Goal: Task Accomplishment & Management: Manage account settings

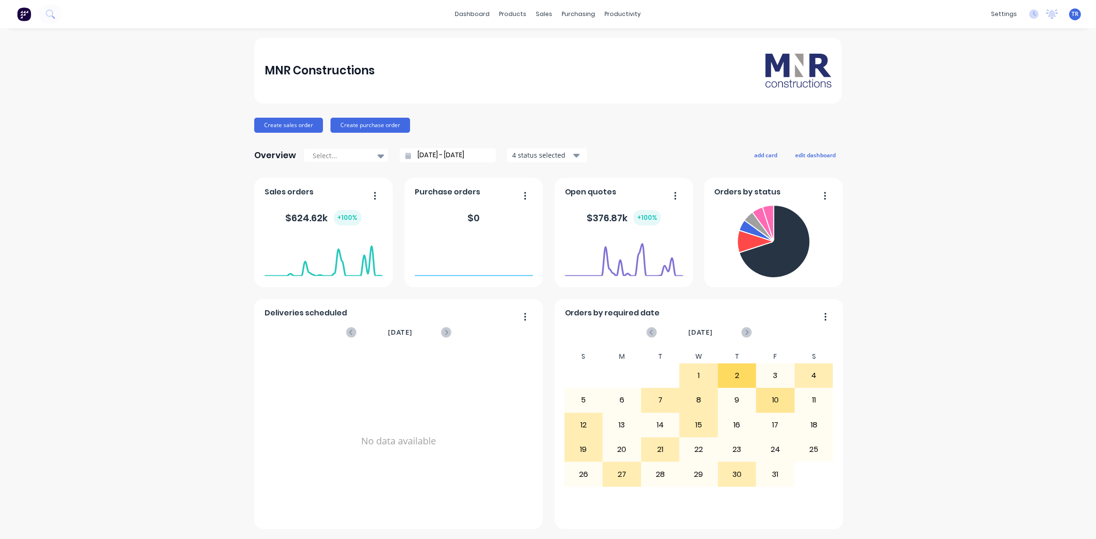
click at [1072, 18] on div "TR MNR Constructions [PERSON_NAME] Administrator Profile Sign out" at bounding box center [1075, 14] width 12 height 12
click at [1077, 13] on span "TR" at bounding box center [1075, 14] width 7 height 8
click at [1036, 14] on icon at bounding box center [1033, 13] width 9 height 9
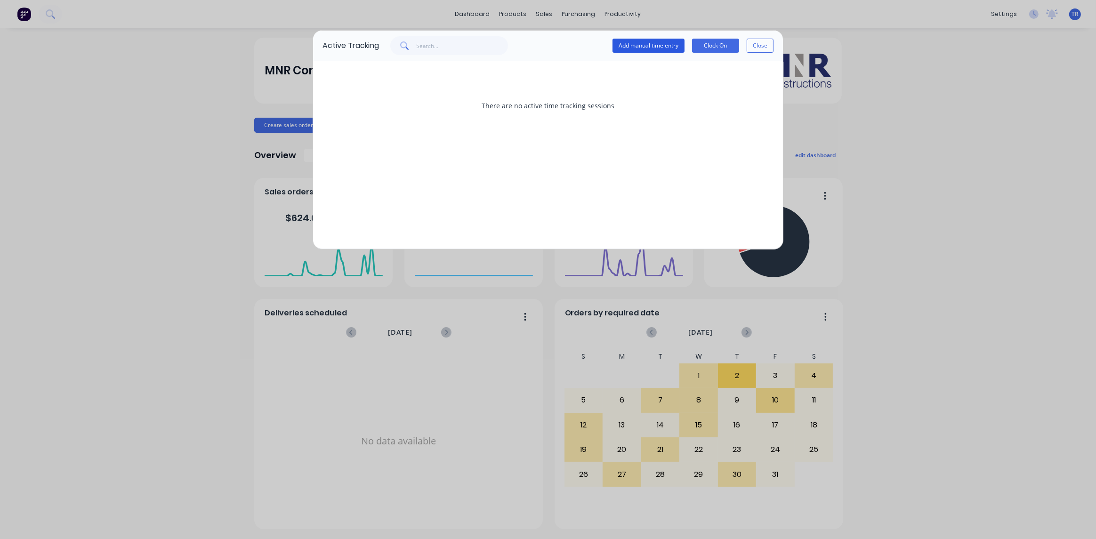
click at [648, 49] on button "Add manual time entry" at bounding box center [649, 46] width 72 height 14
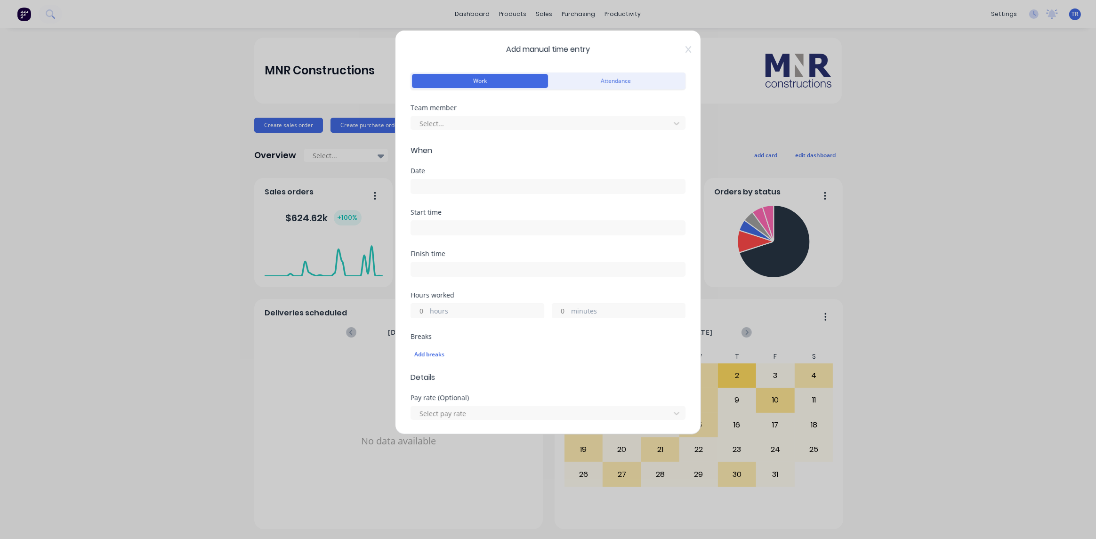
click at [675, 55] on div "Add manual time entry Work Attendance Team member Select... When Date Start tim…" at bounding box center [548, 232] width 306 height 404
click at [682, 54] on div "Add manual time entry Work Attendance Team member Select... When Date Start tim…" at bounding box center [548, 232] width 306 height 404
click at [686, 49] on icon at bounding box center [689, 49] width 6 height 7
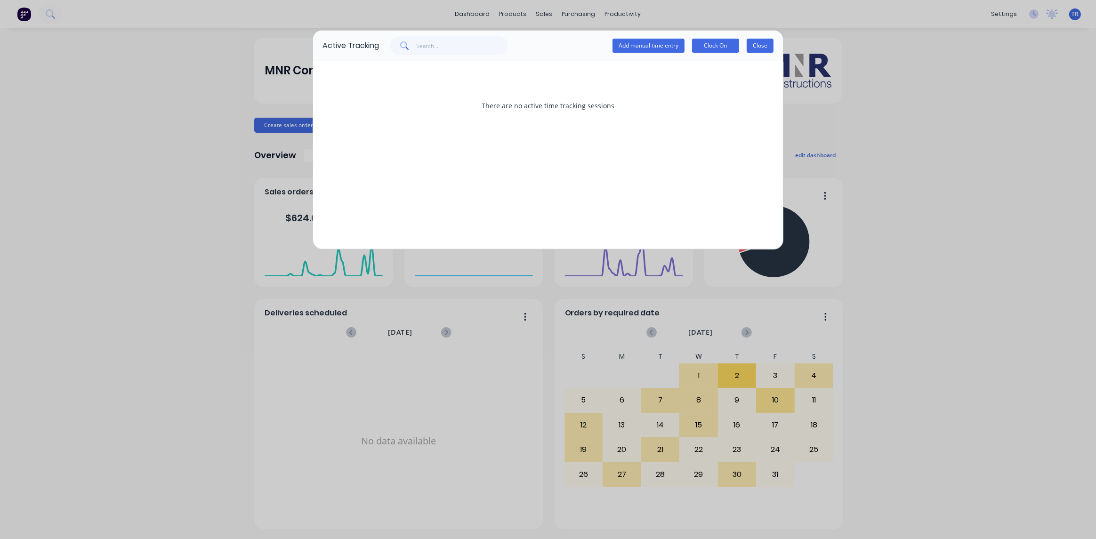
click at [755, 45] on button "Close" at bounding box center [760, 46] width 27 height 14
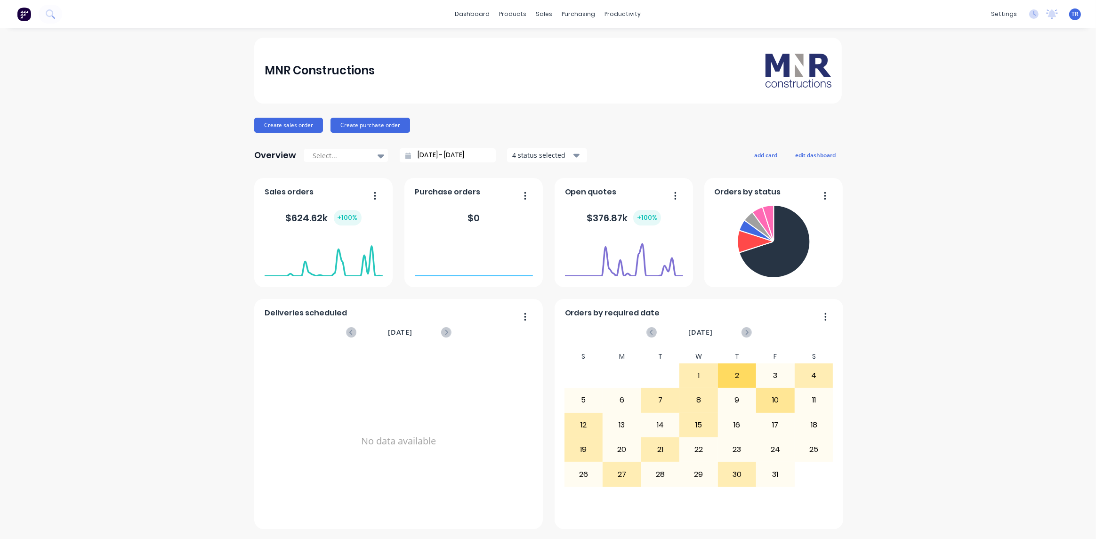
click at [1071, 15] on div "TR MNR Constructions [PERSON_NAME] Administrator Profile Sign out" at bounding box center [1075, 14] width 12 height 12
click at [630, 105] on div "Timesheets" at bounding box center [642, 102] width 35 height 8
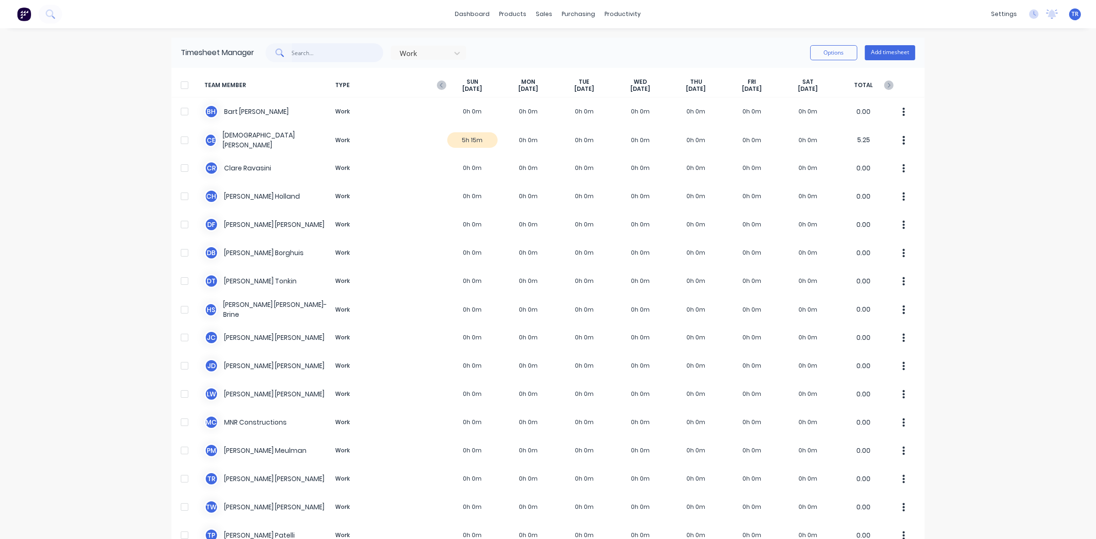
click at [343, 57] on input "text" at bounding box center [338, 52] width 92 height 19
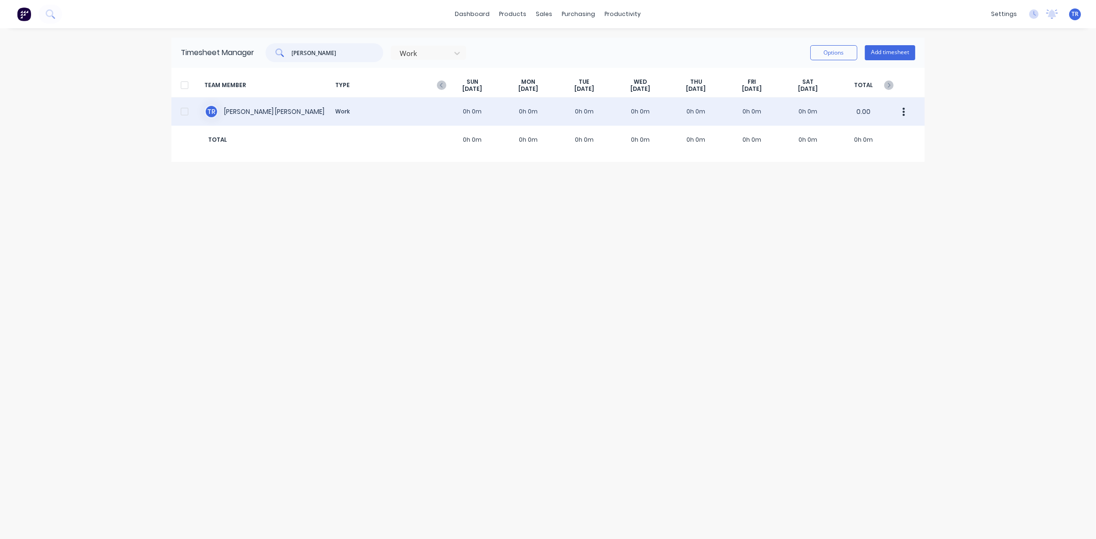
type input "[PERSON_NAME]"
click at [264, 110] on div "T R [PERSON_NAME] Work 0h 0m 0h 0m 0h 0m 0h 0m 0h 0m 0h 0m 0h 0m 0.00" at bounding box center [547, 111] width 753 height 28
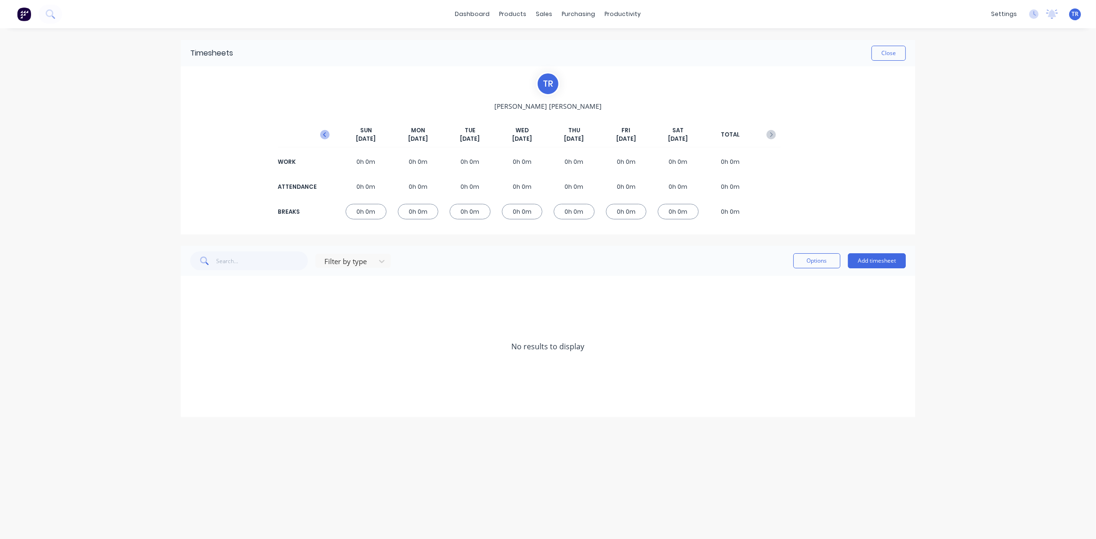
click at [321, 139] on button "button" at bounding box center [324, 134] width 19 height 17
click at [577, 164] on div "0h 0m" at bounding box center [574, 162] width 41 height 16
click at [879, 262] on button "Add timesheet" at bounding box center [877, 260] width 58 height 15
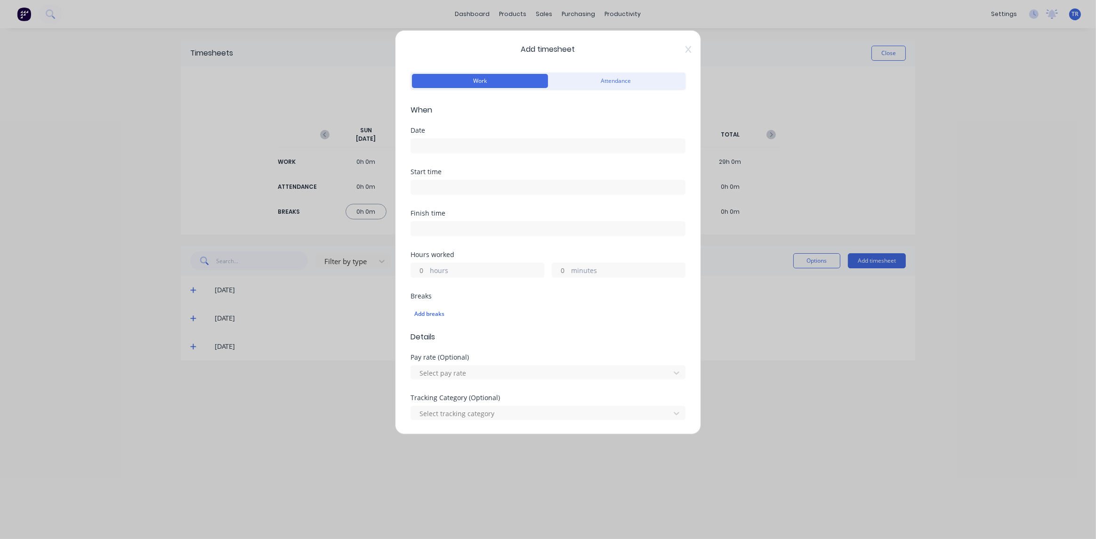
click at [520, 146] on input at bounding box center [548, 146] width 274 height 14
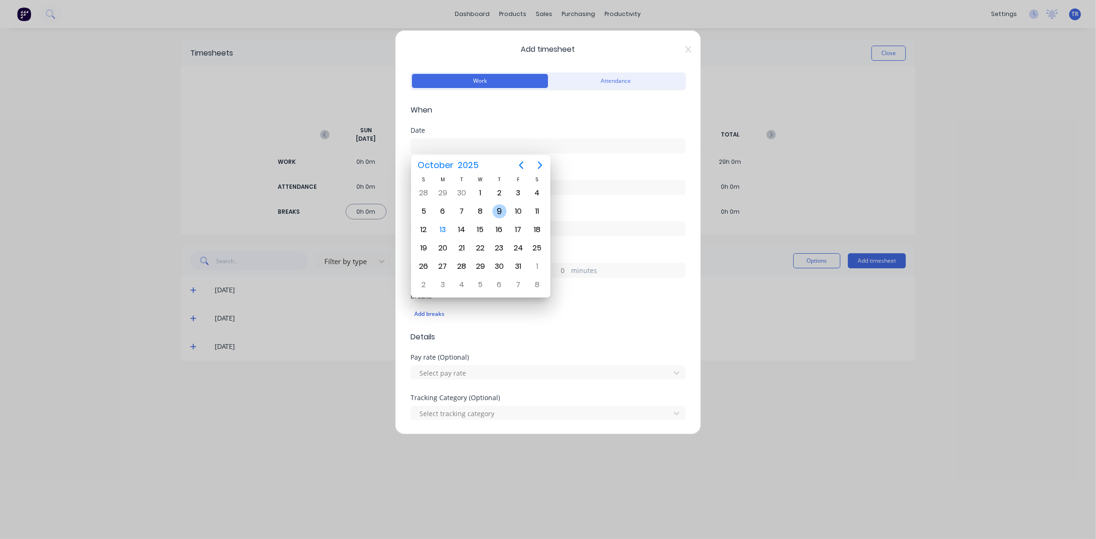
click at [499, 211] on div "9" at bounding box center [499, 211] width 14 height 14
type input "[DATE]"
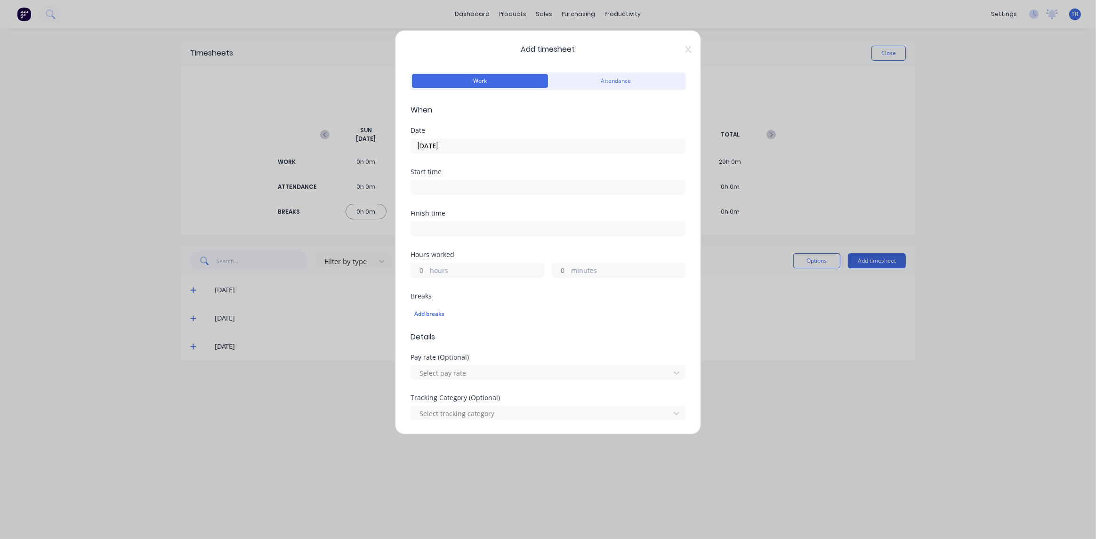
click at [469, 185] on input at bounding box center [548, 187] width 274 height 14
type input "07:55 AM"
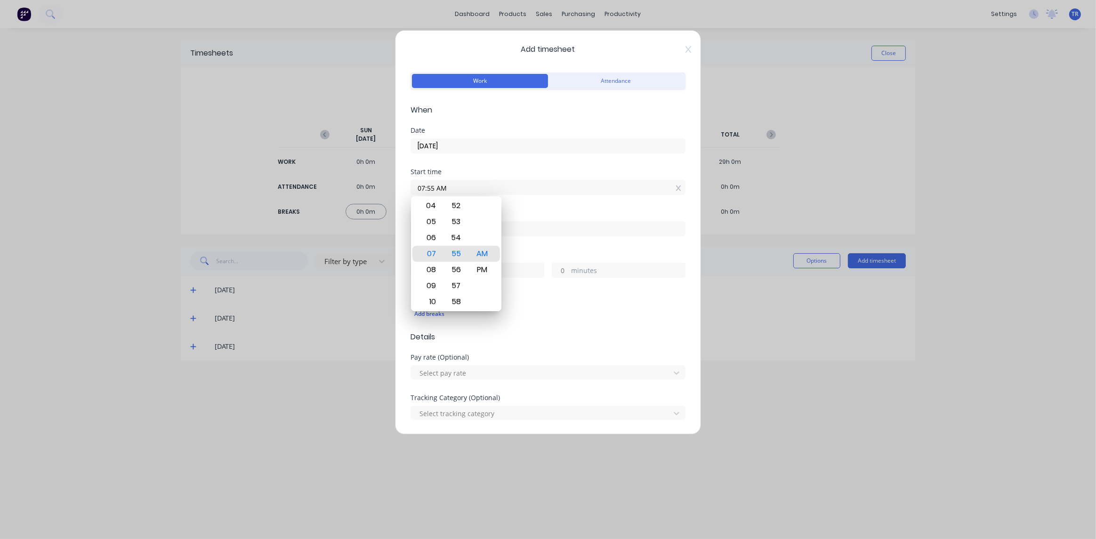
click at [561, 173] on div "Start time" at bounding box center [548, 172] width 275 height 7
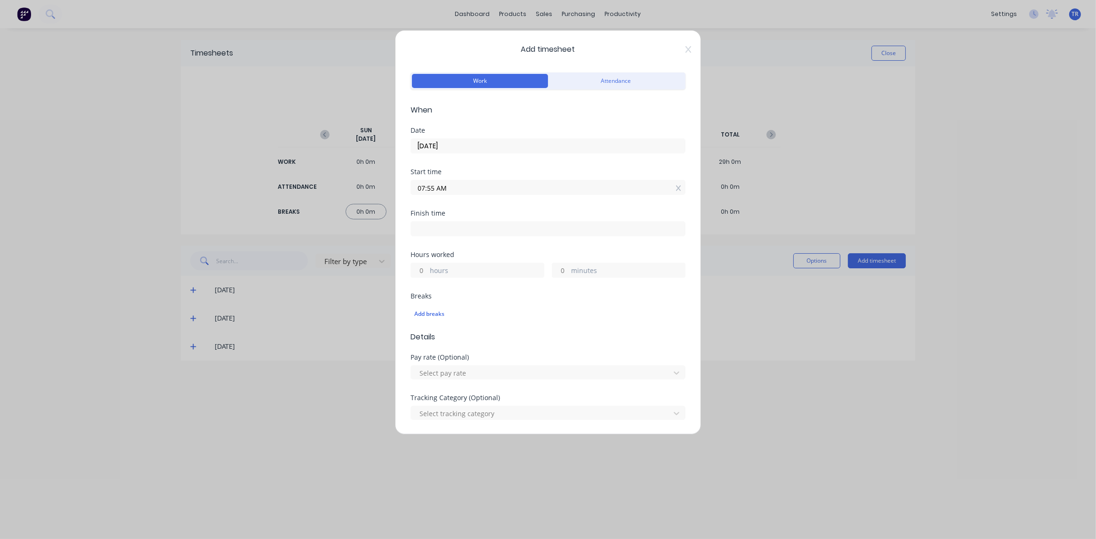
click at [452, 267] on label "hours" at bounding box center [487, 272] width 114 height 12
click at [428, 267] on input "hours" at bounding box center [419, 270] width 16 height 14
type input "9"
type input "04:55 PM"
type input "0"
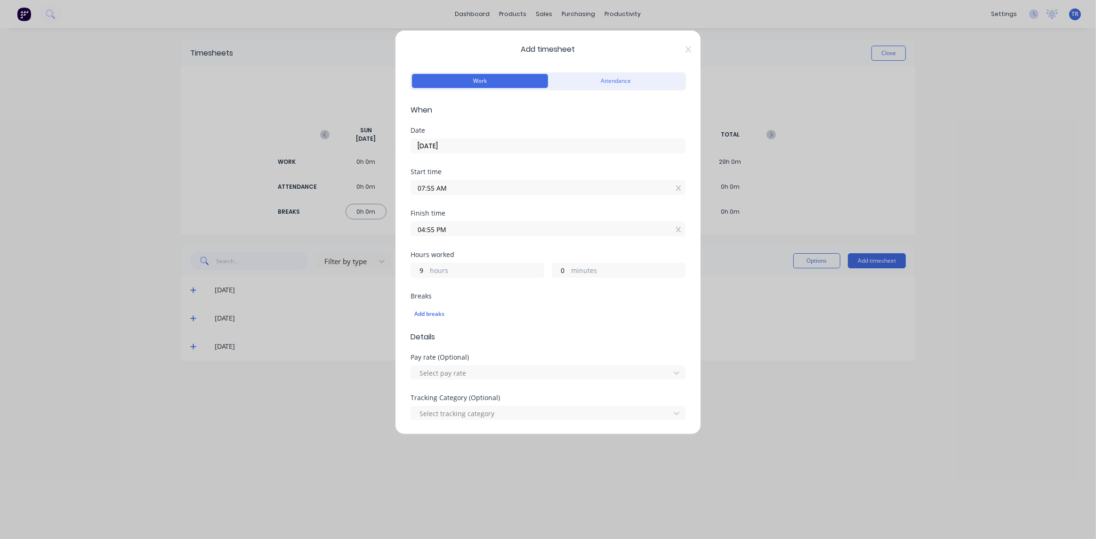
click at [491, 292] on form "Work Attendance When Date [DATE] Start time 07:55 AM Finish time 04:55 PM Hours…" at bounding box center [548, 338] width 275 height 537
click at [676, 189] on icon at bounding box center [678, 188] width 5 height 7
click at [676, 234] on icon at bounding box center [678, 237] width 5 height 7
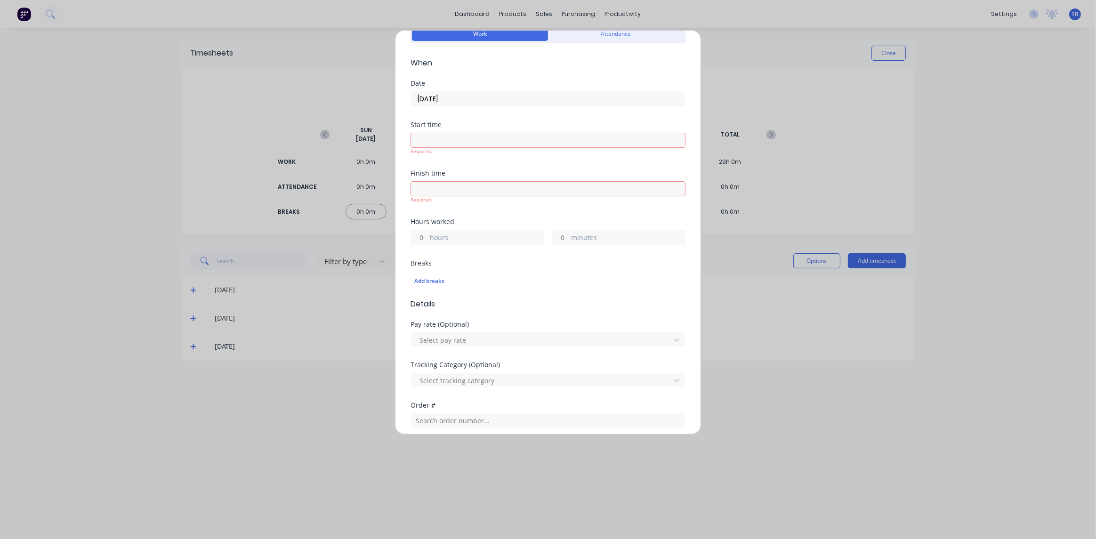
click at [425, 234] on input "hours" at bounding box center [419, 237] width 16 height 14
type input "9"
click at [517, 260] on div "Breaks Add breaks" at bounding box center [548, 275] width 275 height 31
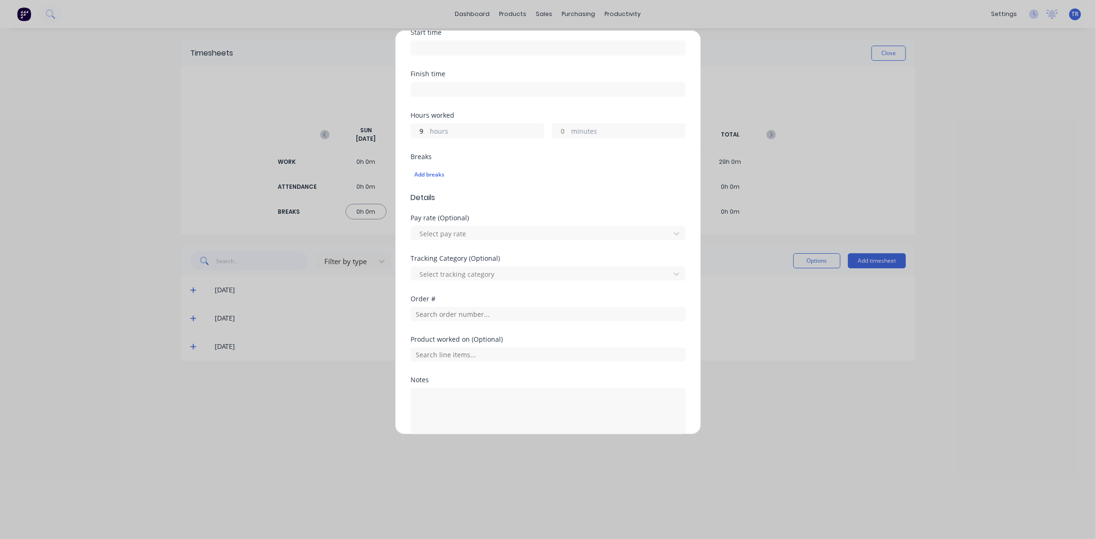
scroll to position [141, 0]
click at [481, 238] on div "Pay rate (Optional) Select pay rate" at bounding box center [548, 233] width 275 height 40
click at [480, 234] on div at bounding box center [542, 232] width 247 height 12
click at [447, 267] on div "A- Normal" at bounding box center [545, 269] width 268 height 17
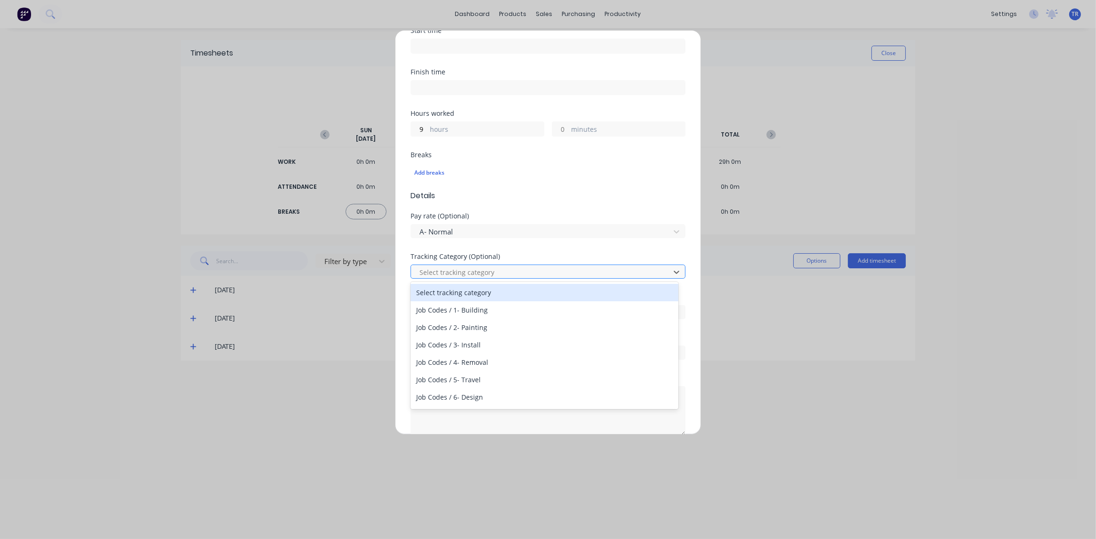
click at [491, 273] on div at bounding box center [542, 272] width 247 height 12
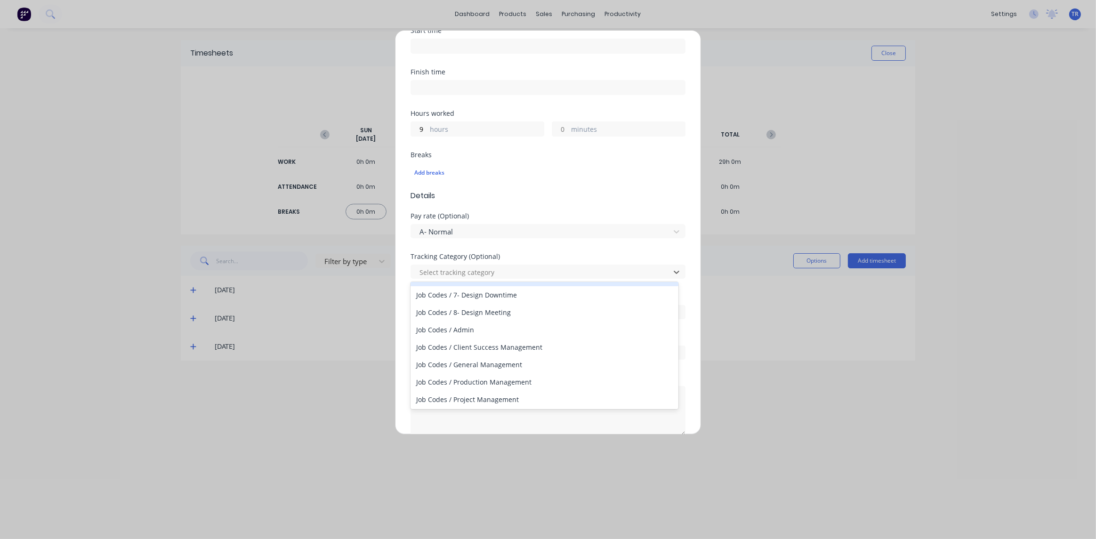
scroll to position [131, 0]
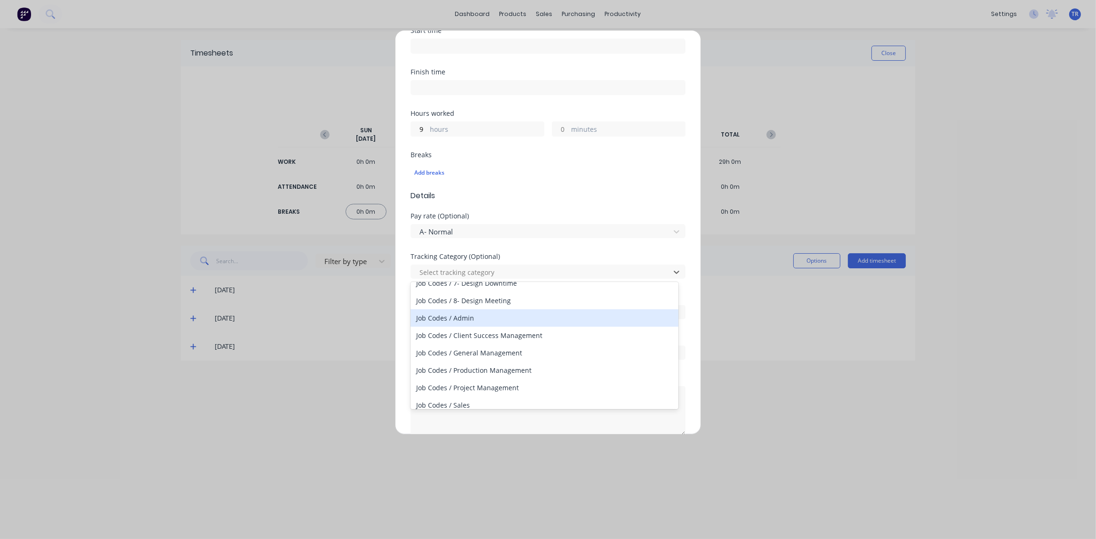
click at [480, 324] on div "Job Codes / Admin" at bounding box center [545, 317] width 268 height 17
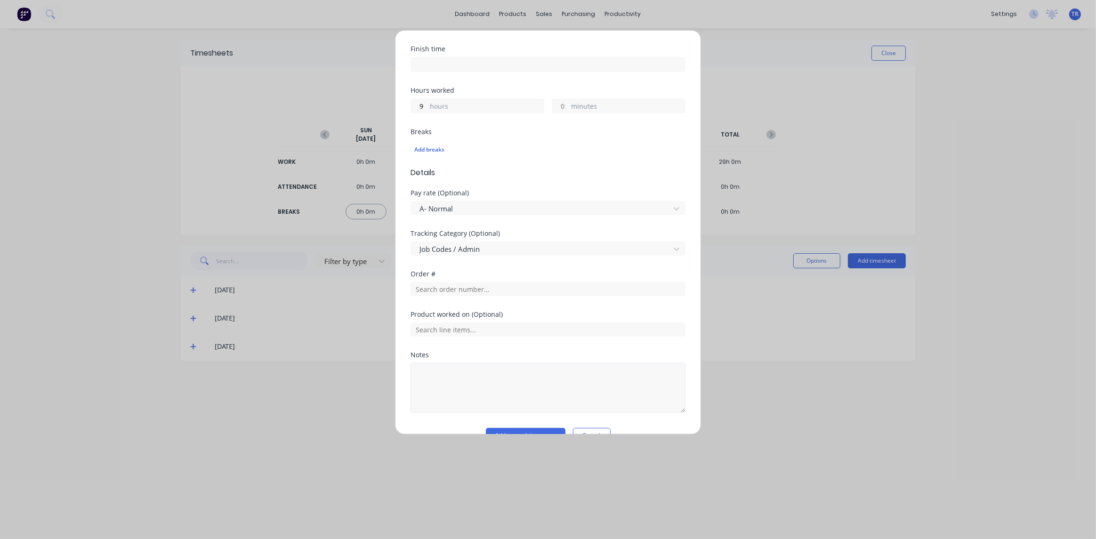
scroll to position [186, 0]
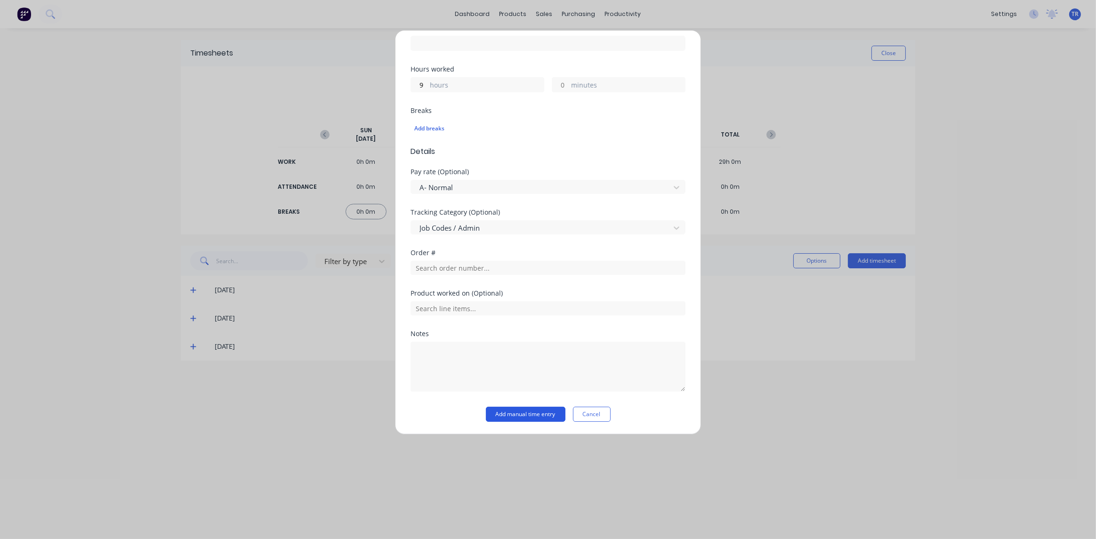
click at [518, 416] on button "Add manual time entry" at bounding box center [526, 414] width 80 height 15
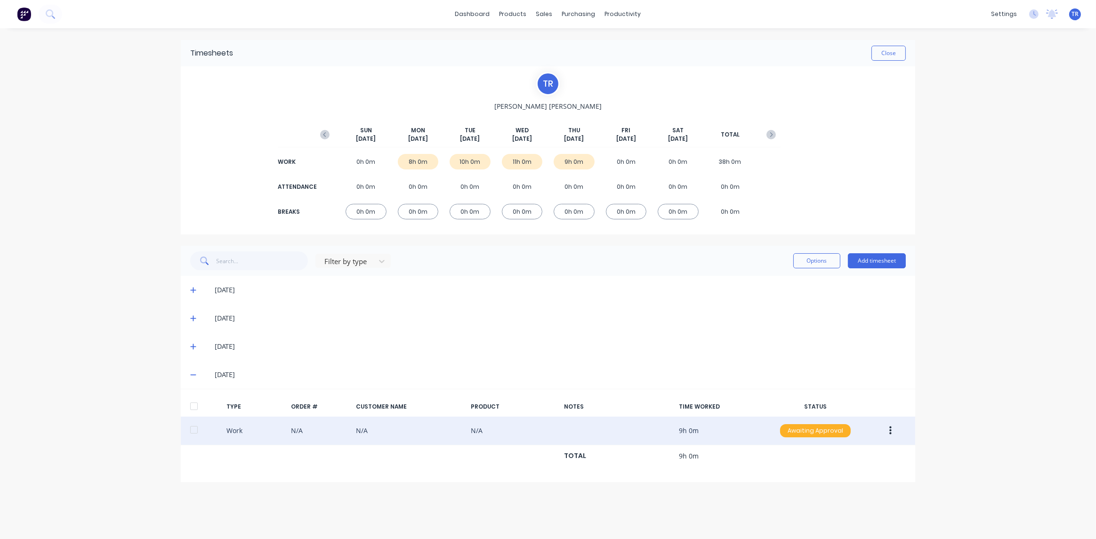
click at [835, 429] on div "Awaiting Approval" at bounding box center [815, 430] width 71 height 13
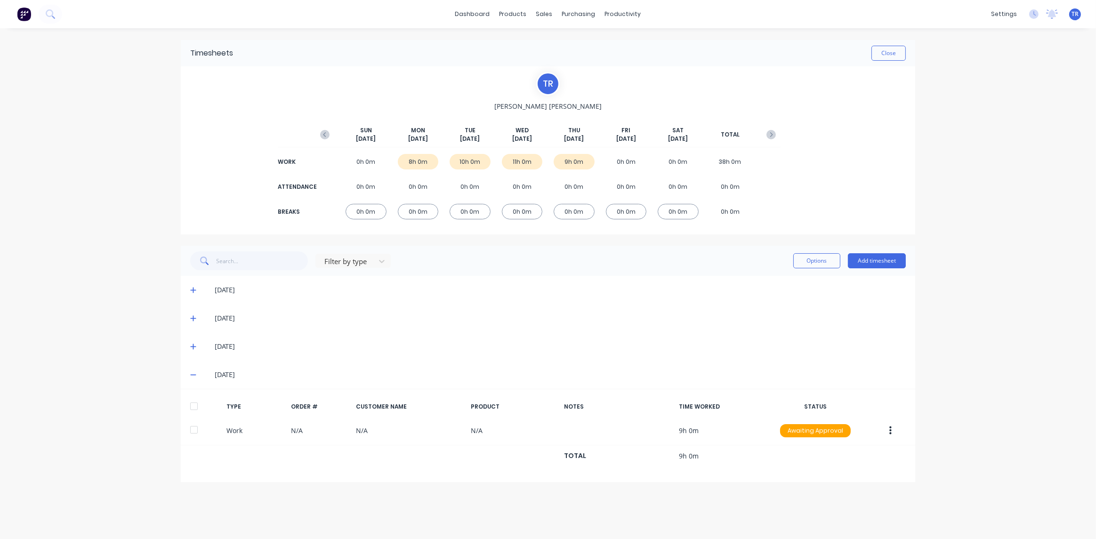
click at [970, 351] on div "dashboard products sales purchasing productivity dashboard products Product Cat…" at bounding box center [548, 269] width 1096 height 539
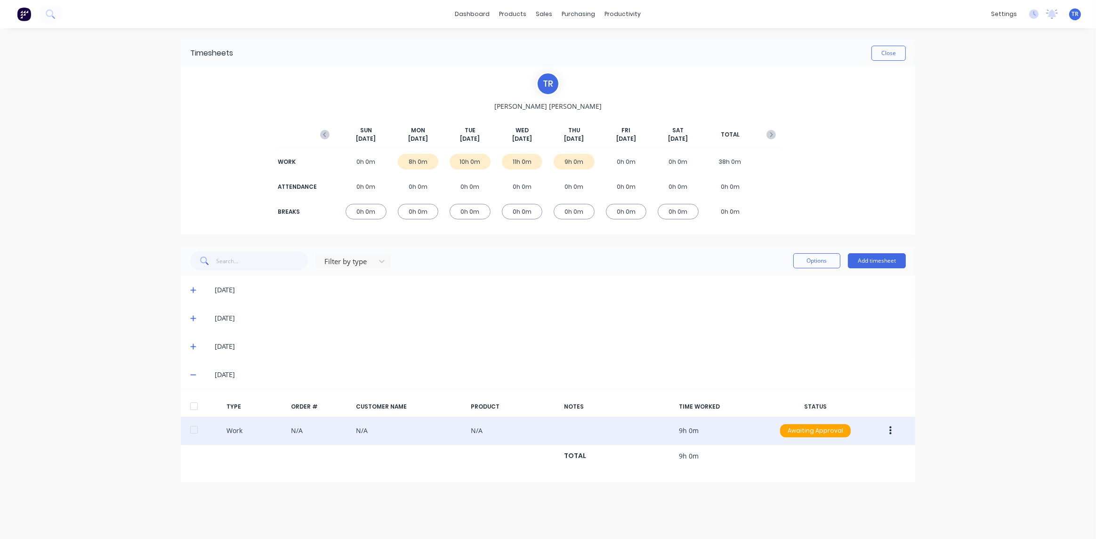
click at [892, 431] on button "button" at bounding box center [890, 430] width 22 height 17
click at [869, 431] on div "Approve" at bounding box center [857, 433] width 73 height 14
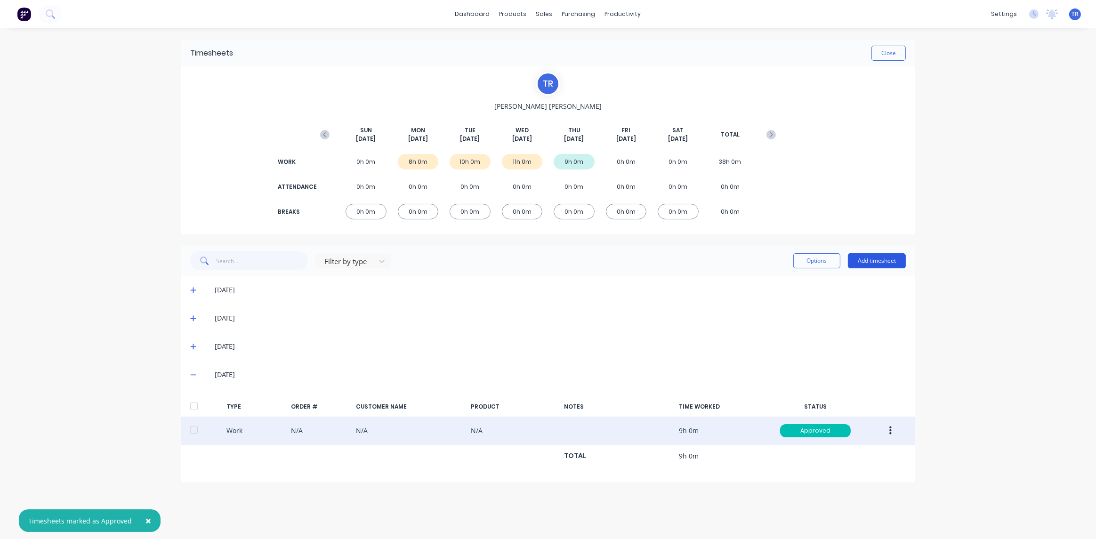
click at [874, 264] on button "Add timesheet" at bounding box center [877, 260] width 58 height 15
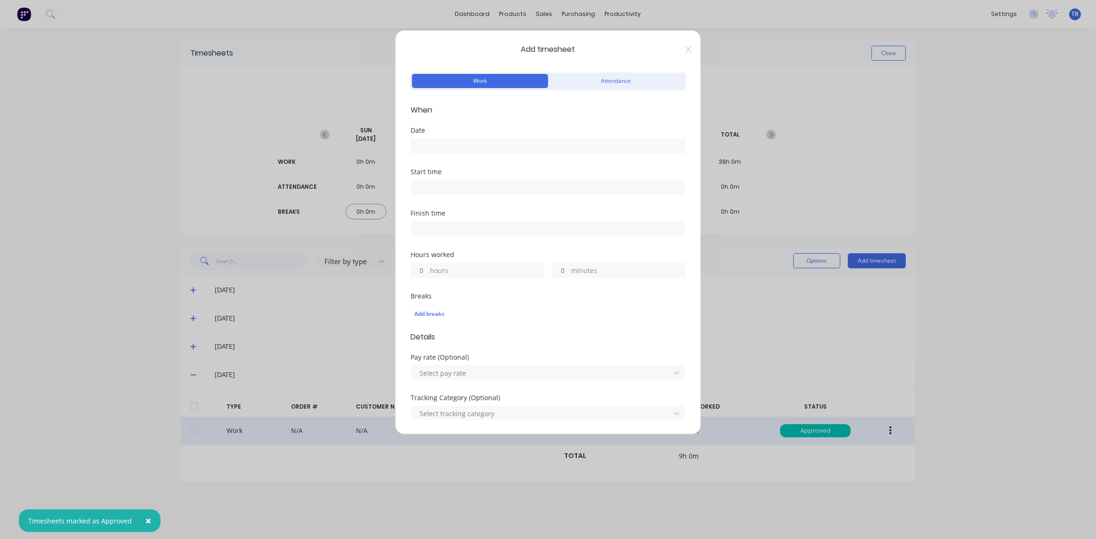
click at [434, 147] on input at bounding box center [548, 146] width 274 height 14
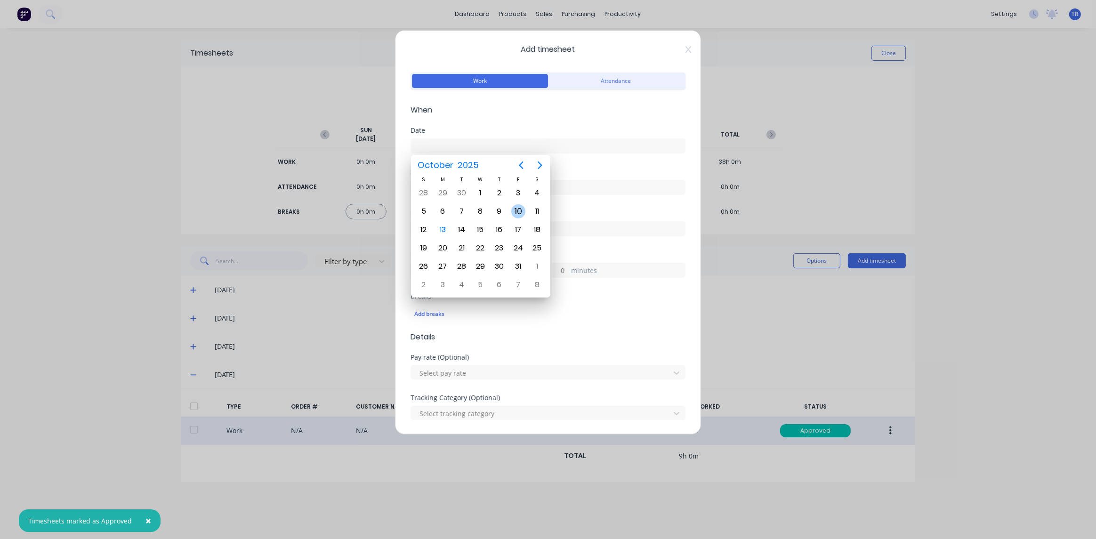
click at [517, 209] on div "10" at bounding box center [518, 211] width 14 height 14
type input "[DATE]"
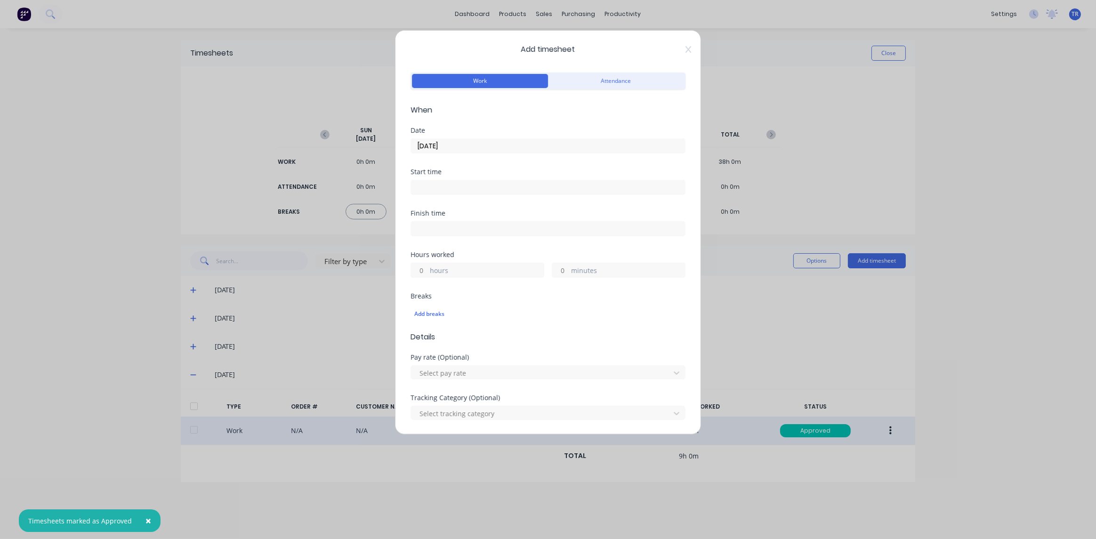
click at [486, 181] on input at bounding box center [548, 187] width 274 height 14
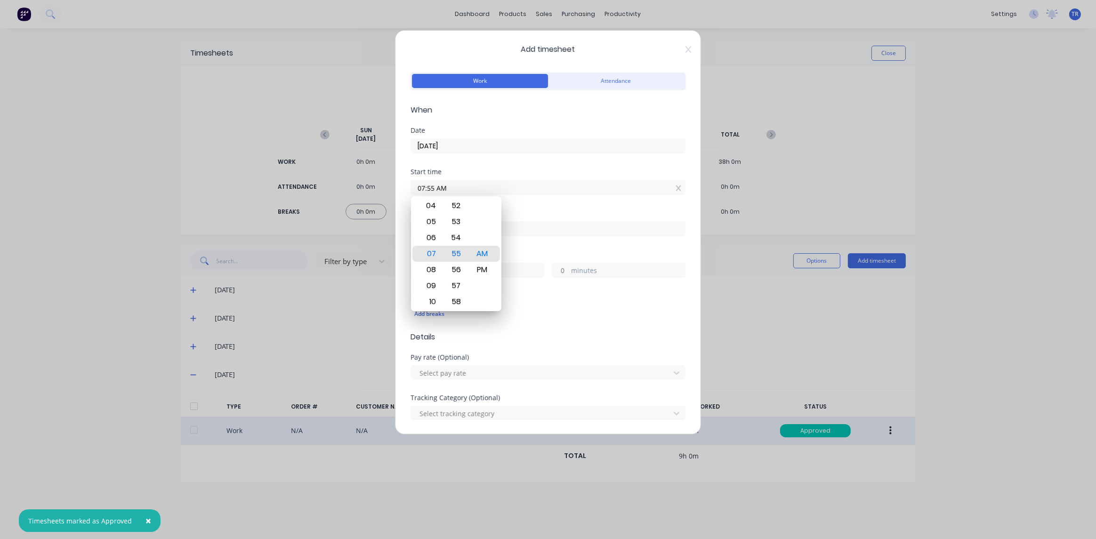
click at [676, 189] on icon at bounding box center [678, 188] width 5 height 7
type input "07:55 AM"
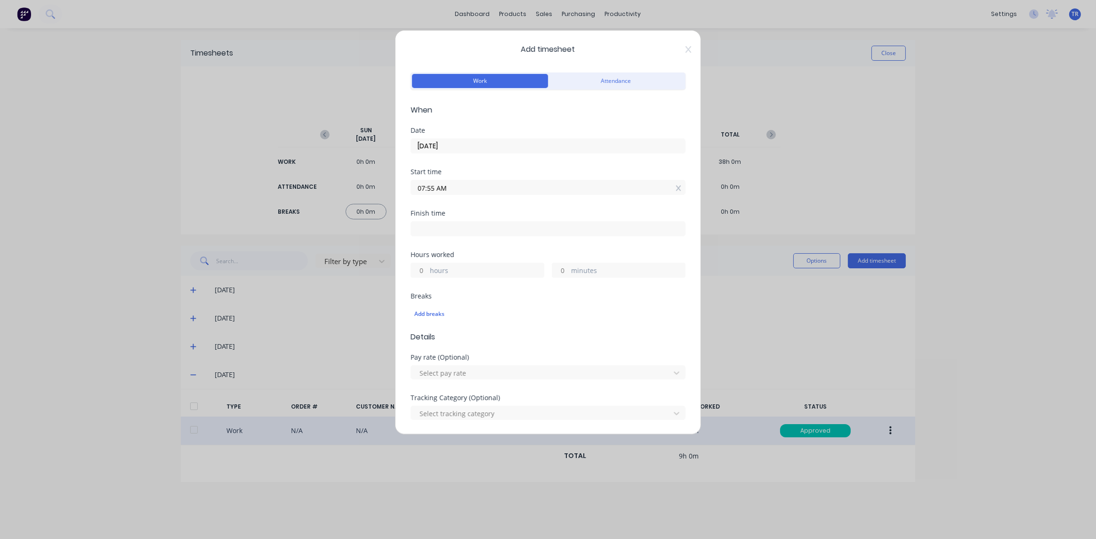
click at [673, 190] on div "07:55 AM" at bounding box center [548, 187] width 275 height 15
click at [676, 187] on icon at bounding box center [678, 189] width 5 height 6
click at [448, 274] on label "hours" at bounding box center [487, 279] width 114 height 12
click at [428, 274] on input "hours" at bounding box center [419, 277] width 16 height 14
type input "9"
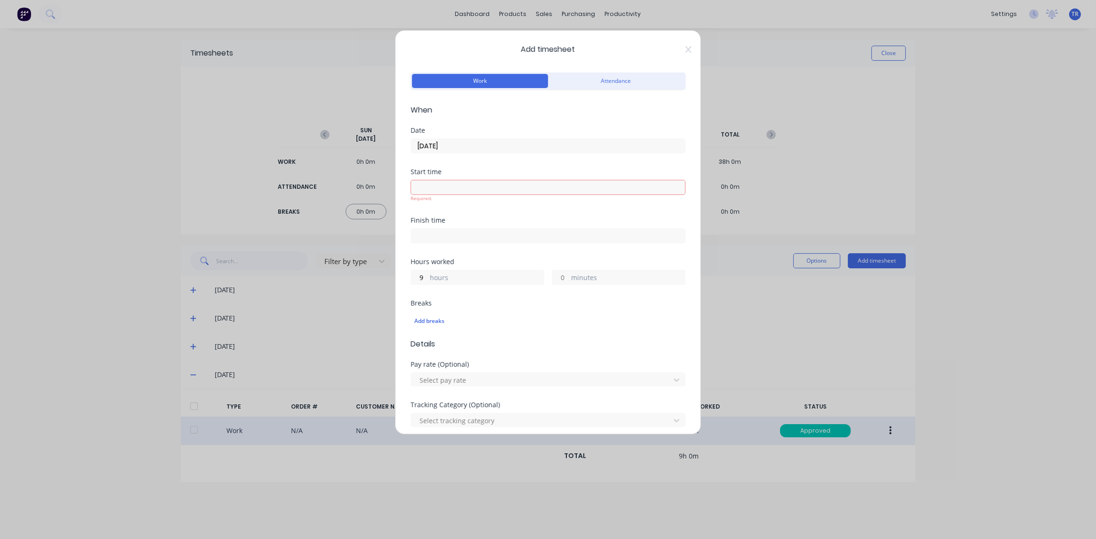
click at [571, 280] on div "Hours worked 9 hours minutes" at bounding box center [548, 278] width 275 height 41
click at [565, 273] on div "minutes" at bounding box center [619, 270] width 134 height 15
click at [563, 272] on input "minutes" at bounding box center [560, 270] width 16 height 14
type input "30"
click at [565, 288] on div "Hours worked 9 hours 30 minutes" at bounding box center [548, 271] width 275 height 41
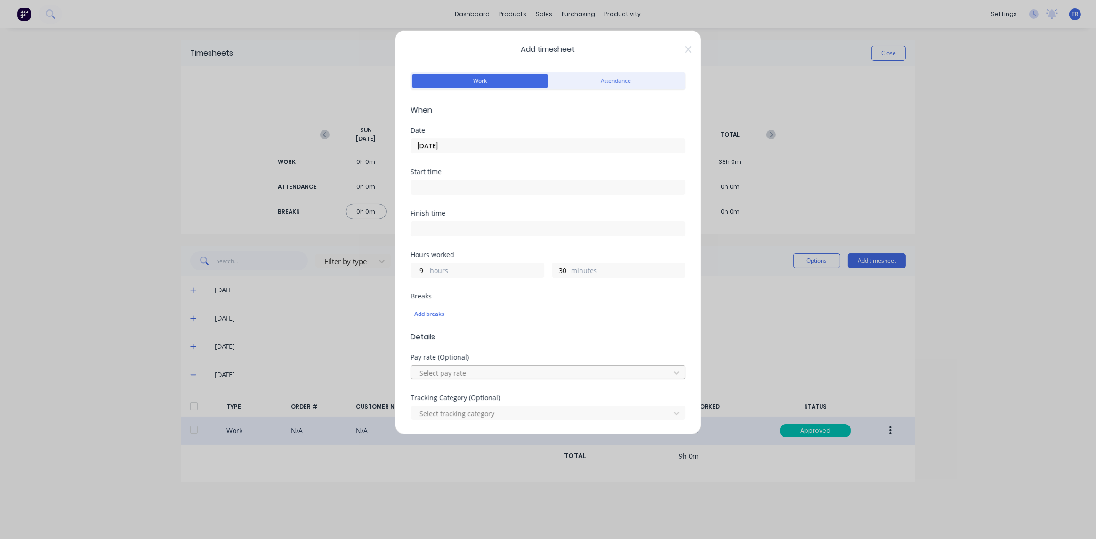
click at [535, 371] on div at bounding box center [542, 373] width 247 height 12
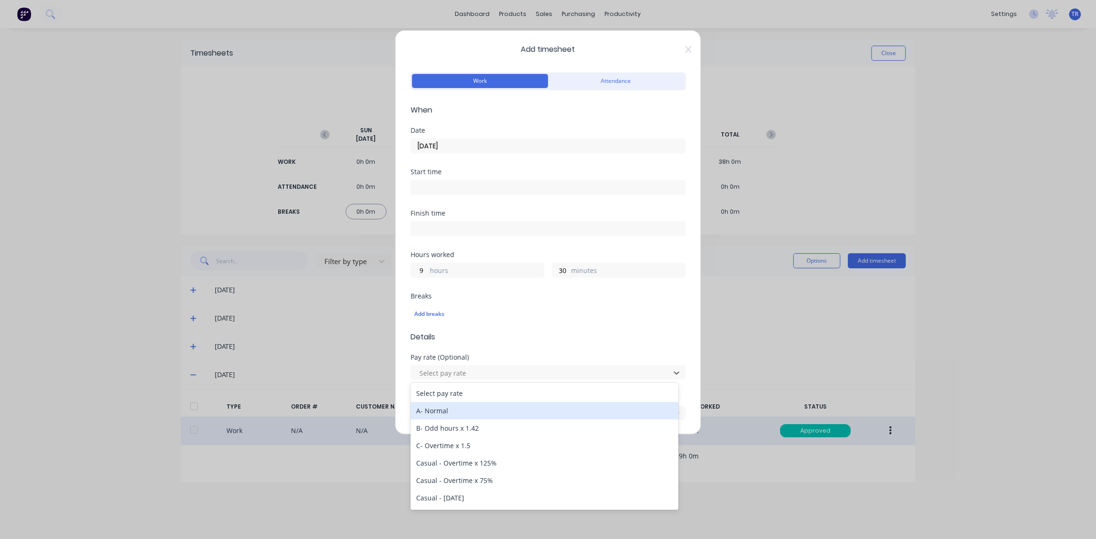
click at [470, 409] on div "A- Normal" at bounding box center [545, 410] width 268 height 17
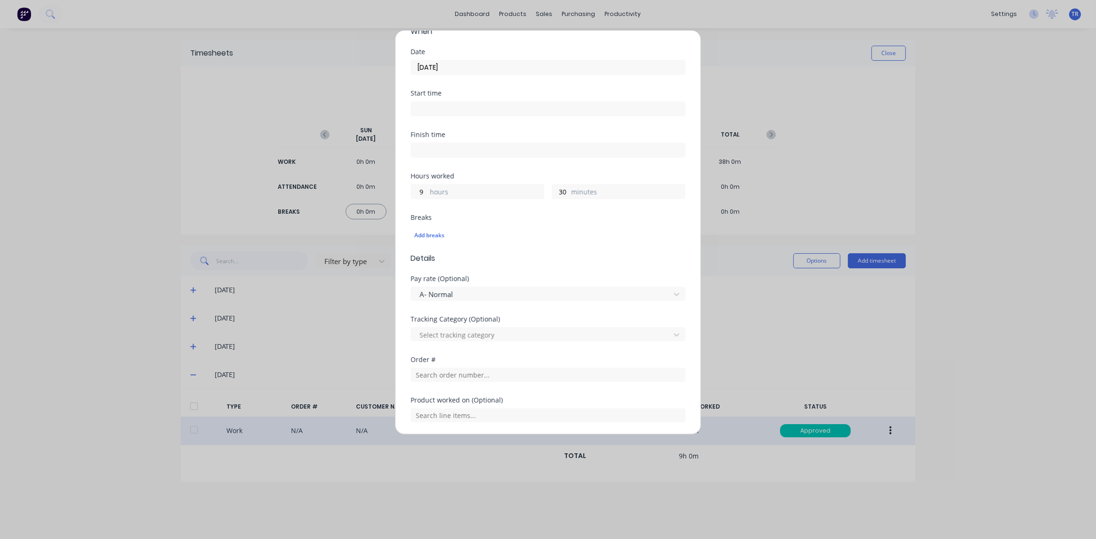
scroll to position [94, 0]
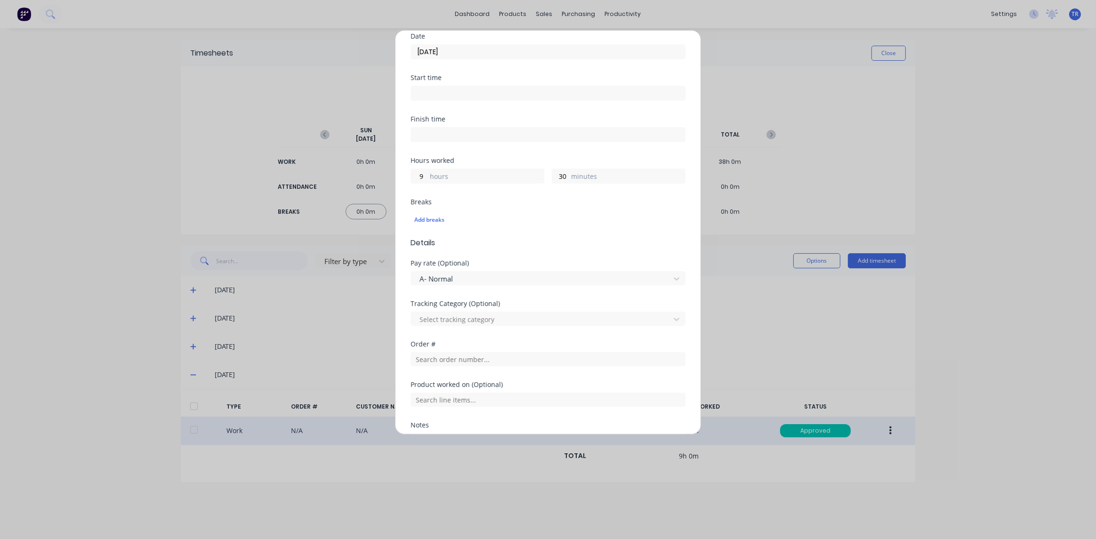
click at [479, 329] on div "Tracking Category (Optional) Select tracking category" at bounding box center [548, 320] width 275 height 40
click at [479, 323] on div at bounding box center [542, 320] width 247 height 12
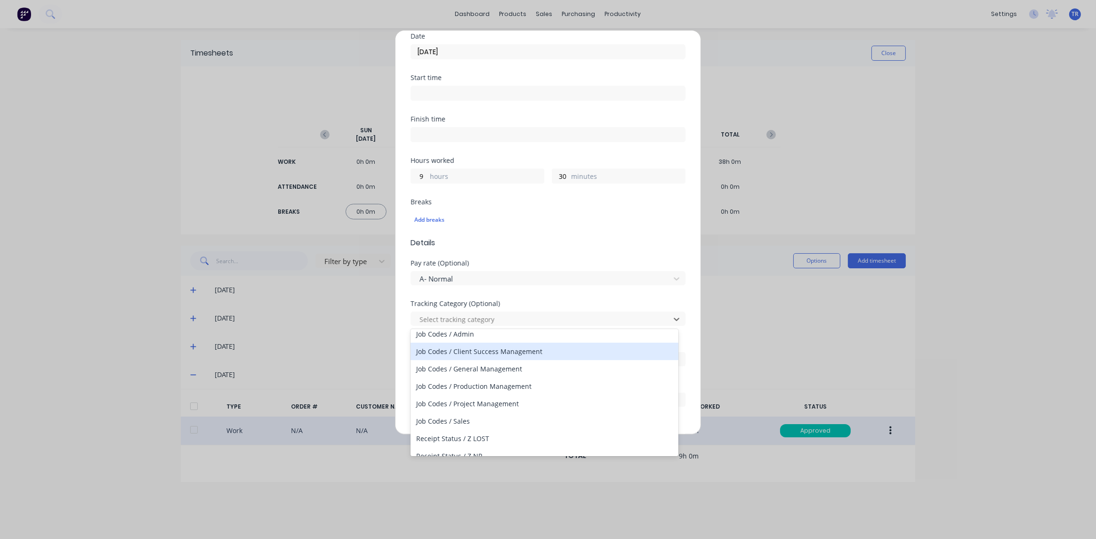
scroll to position [141, 0]
click at [488, 357] on div "Job Codes / Admin" at bounding box center [545, 355] width 268 height 17
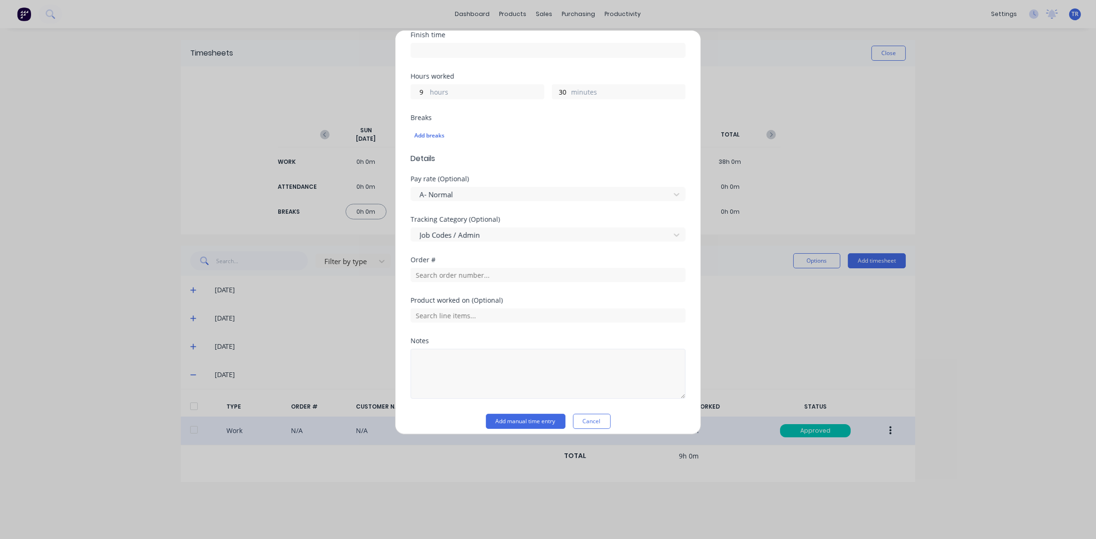
scroll to position [186, 0]
click at [532, 415] on button "Add manual time entry" at bounding box center [526, 414] width 80 height 15
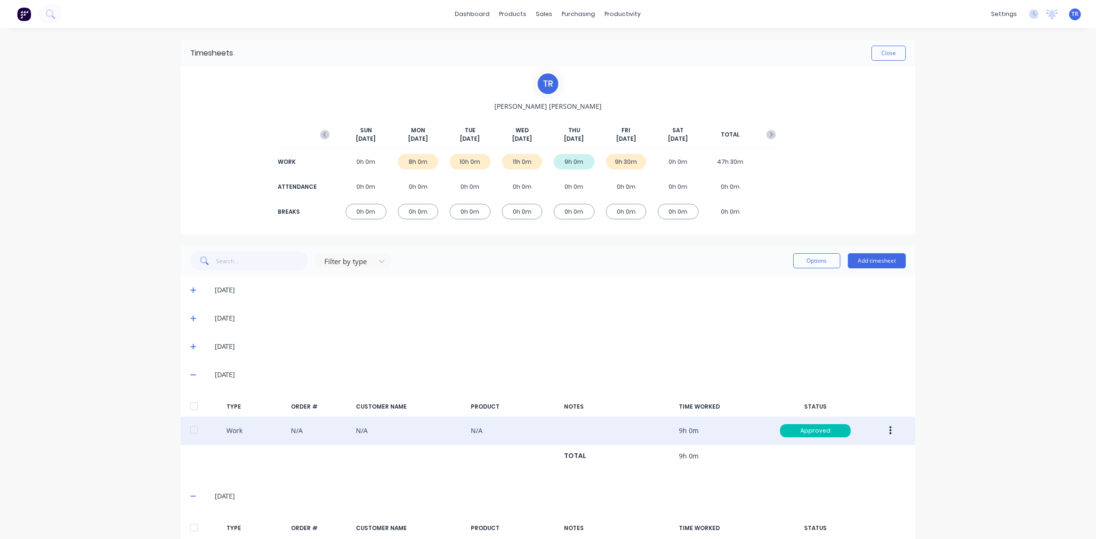
click at [624, 164] on div "9h 30m" at bounding box center [626, 162] width 41 height 16
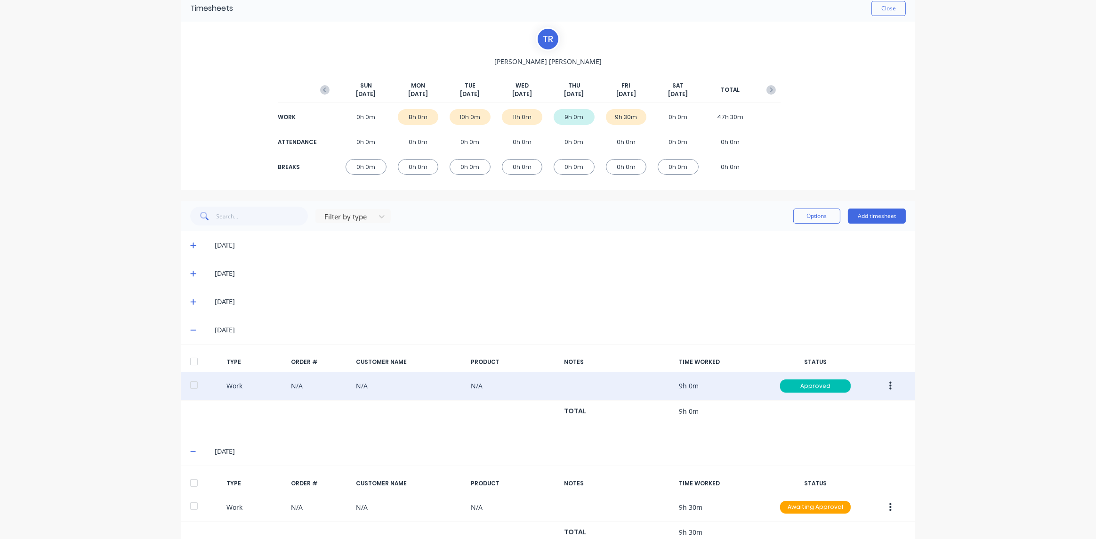
scroll to position [75, 0]
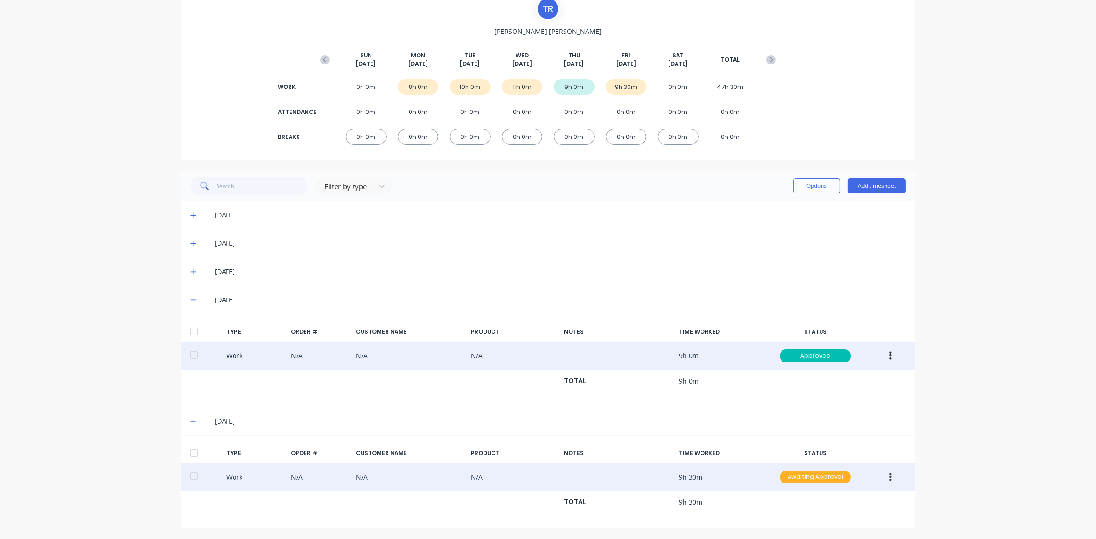
click at [829, 480] on div "Awaiting Approval" at bounding box center [815, 477] width 71 height 13
click at [792, 522] on div "Approved" at bounding box center [794, 524] width 77 height 13
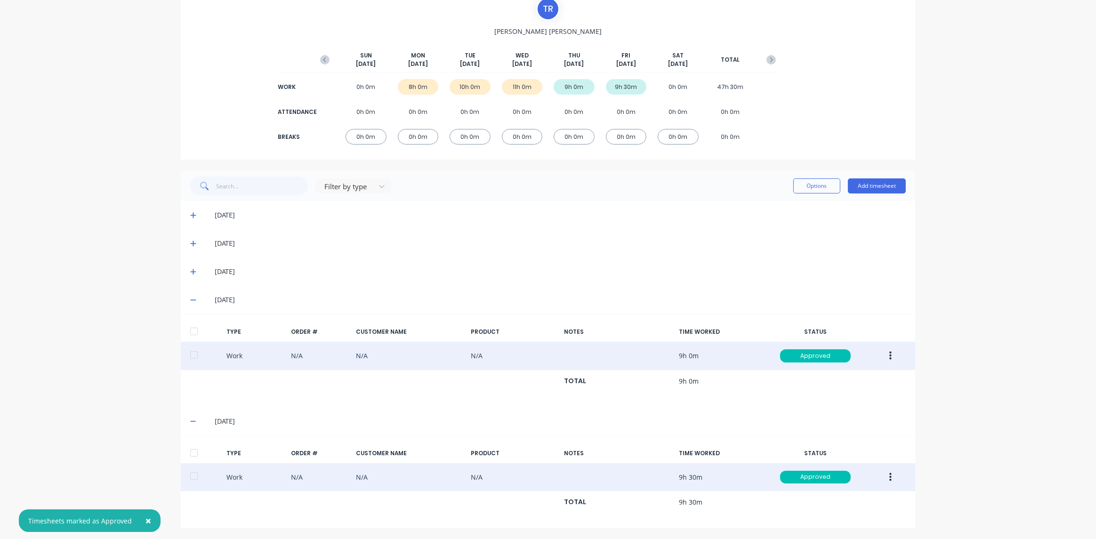
click at [190, 271] on icon at bounding box center [193, 272] width 6 height 6
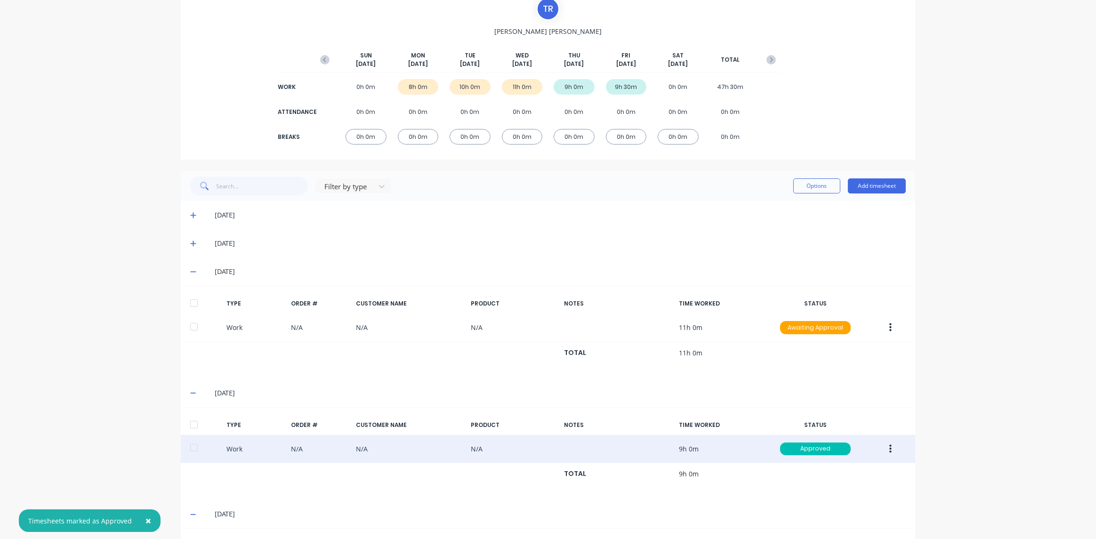
click at [193, 242] on span at bounding box center [194, 243] width 9 height 9
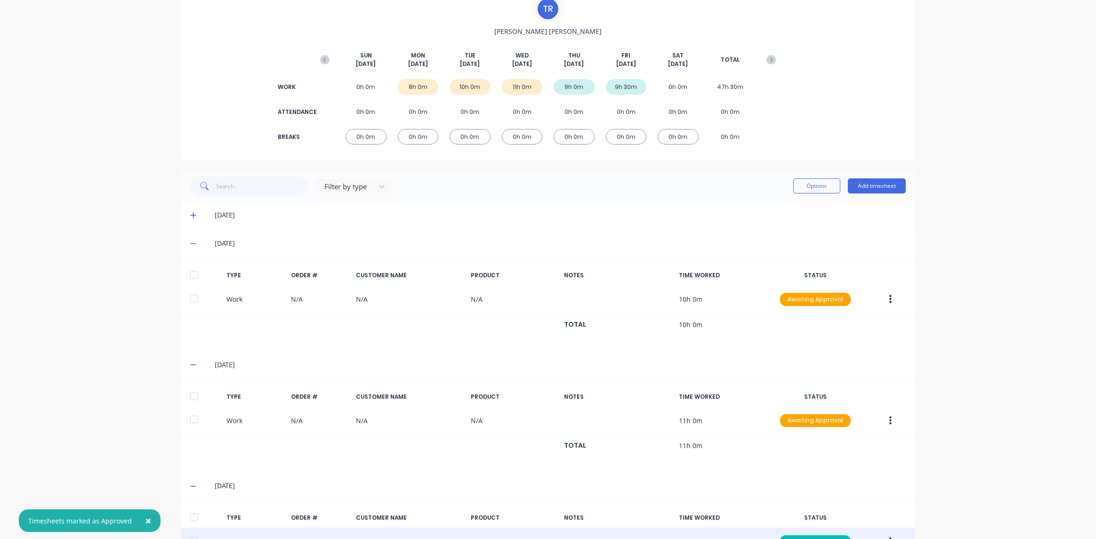
click at [190, 216] on icon at bounding box center [193, 215] width 6 height 7
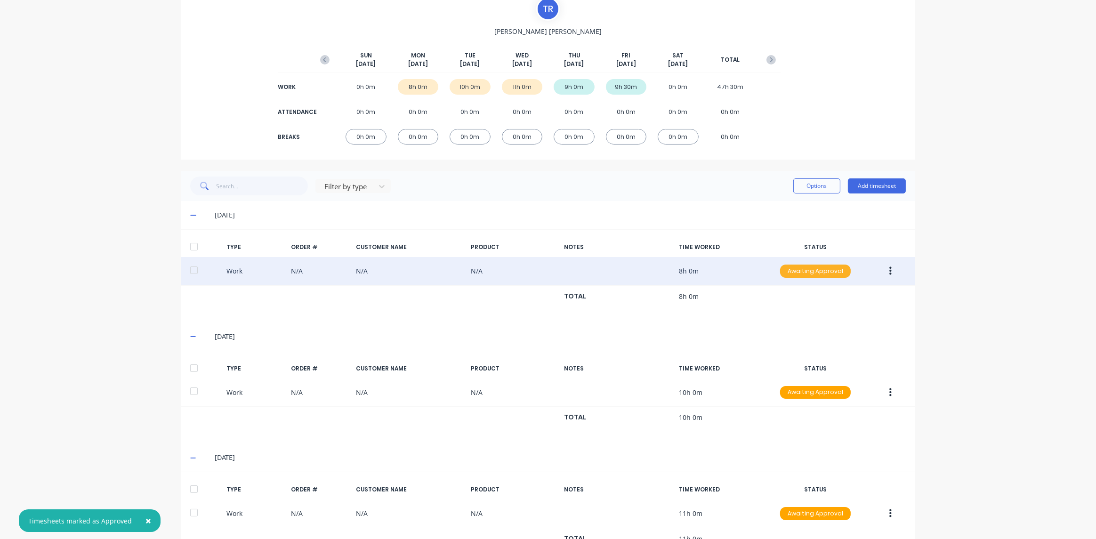
click at [830, 273] on div "Awaiting Approval" at bounding box center [815, 271] width 71 height 13
click at [802, 316] on div "Approved" at bounding box center [794, 318] width 77 height 13
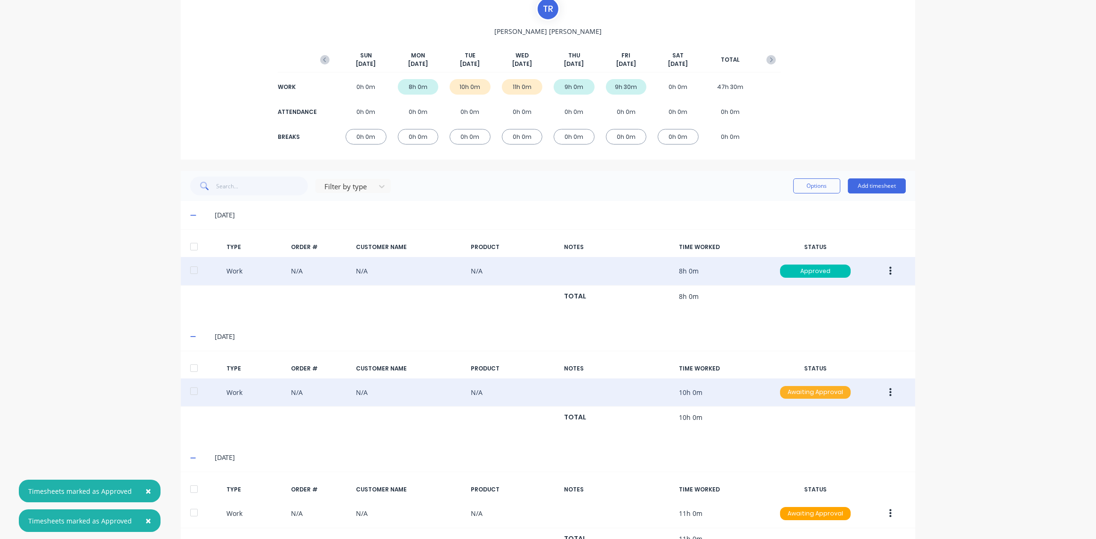
click at [814, 390] on div "Awaiting Approval" at bounding box center [815, 392] width 71 height 13
click at [799, 438] on div "Approved" at bounding box center [794, 439] width 77 height 13
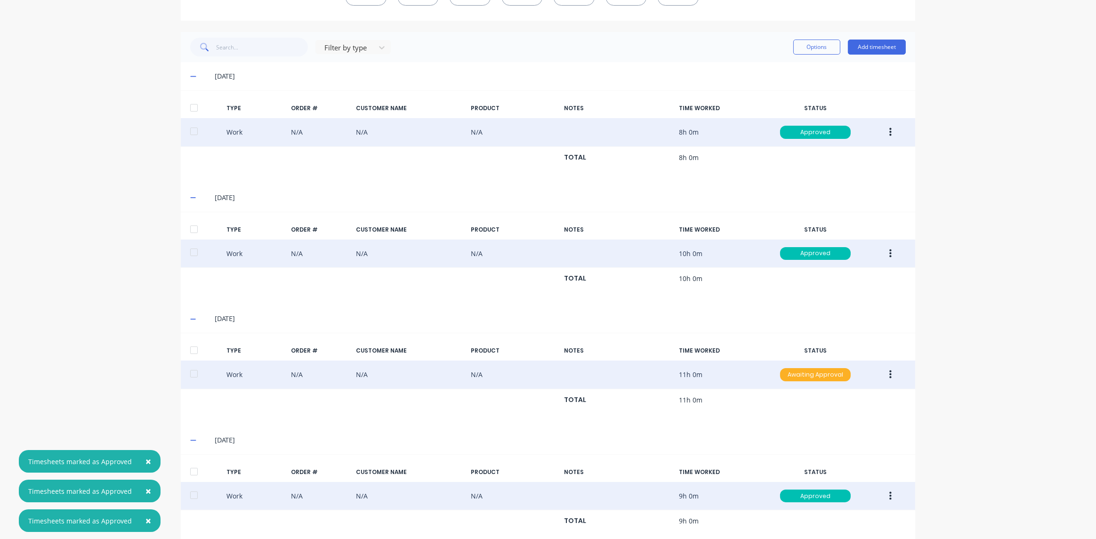
scroll to position [216, 0]
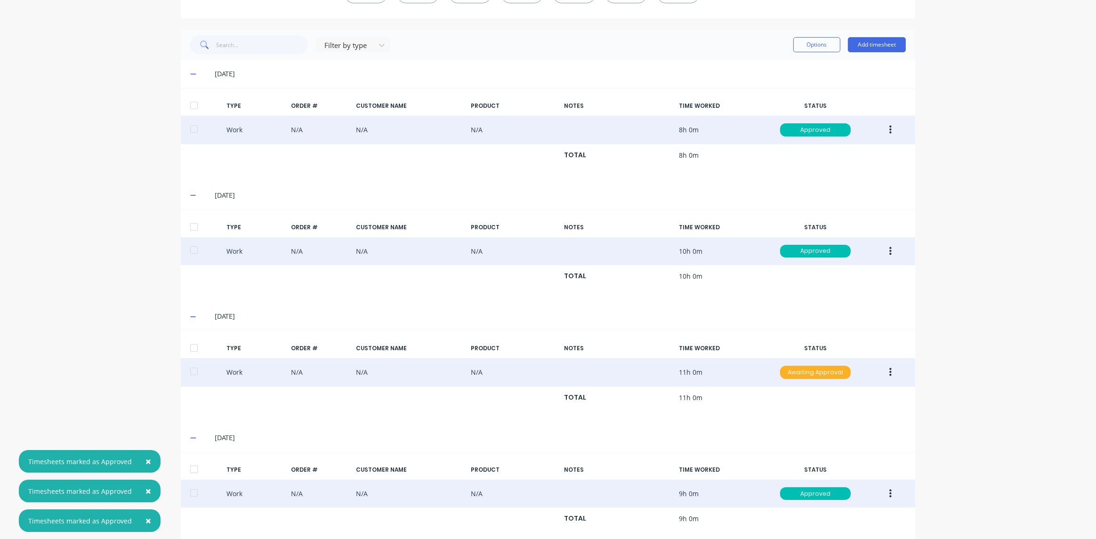
click at [816, 368] on div "Awaiting Approval" at bounding box center [815, 372] width 71 height 13
click at [803, 418] on div "Approved" at bounding box center [794, 419] width 77 height 13
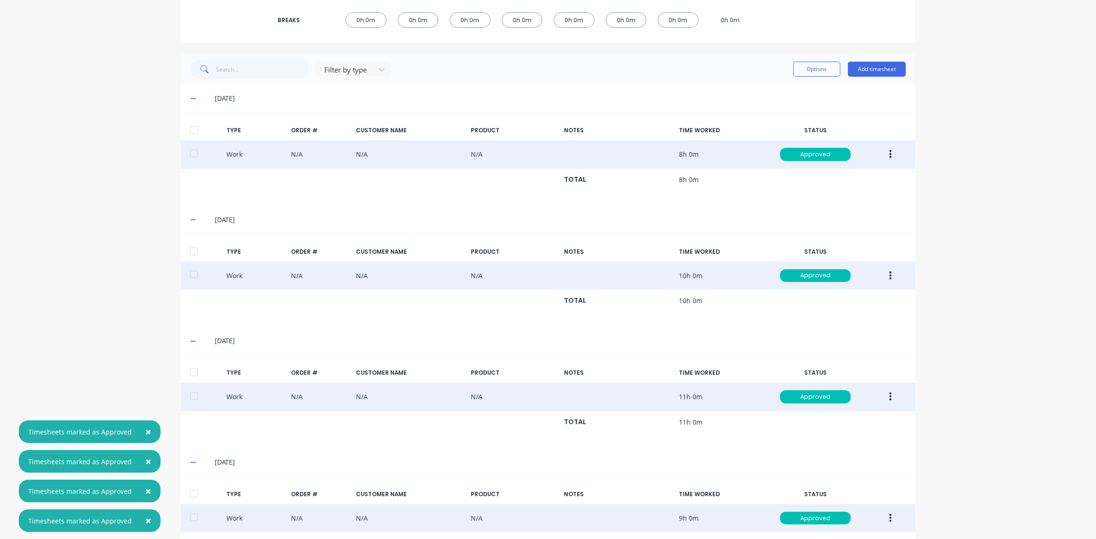
scroll to position [169, 0]
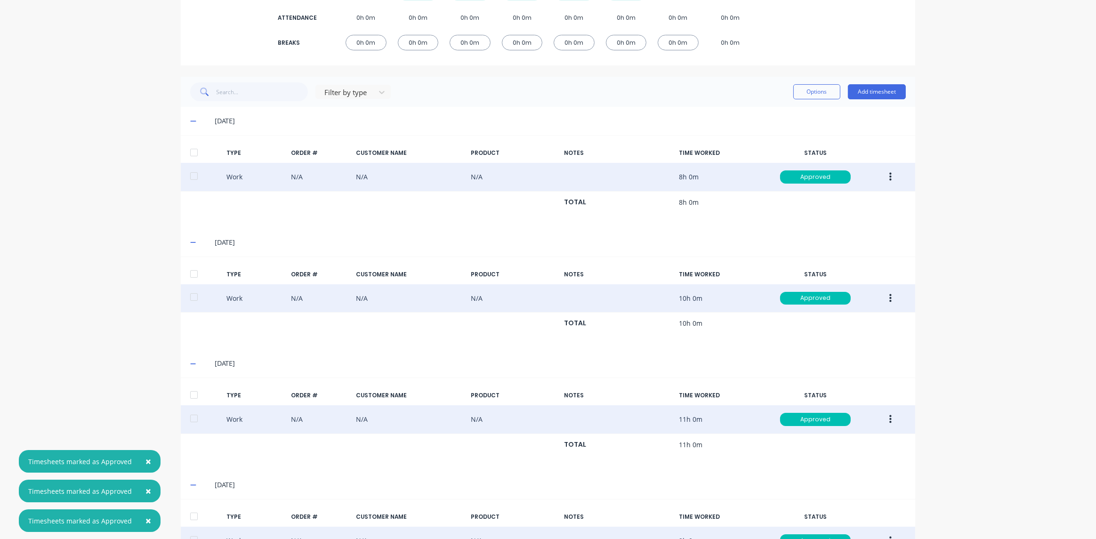
click at [192, 174] on div at bounding box center [194, 176] width 19 height 19
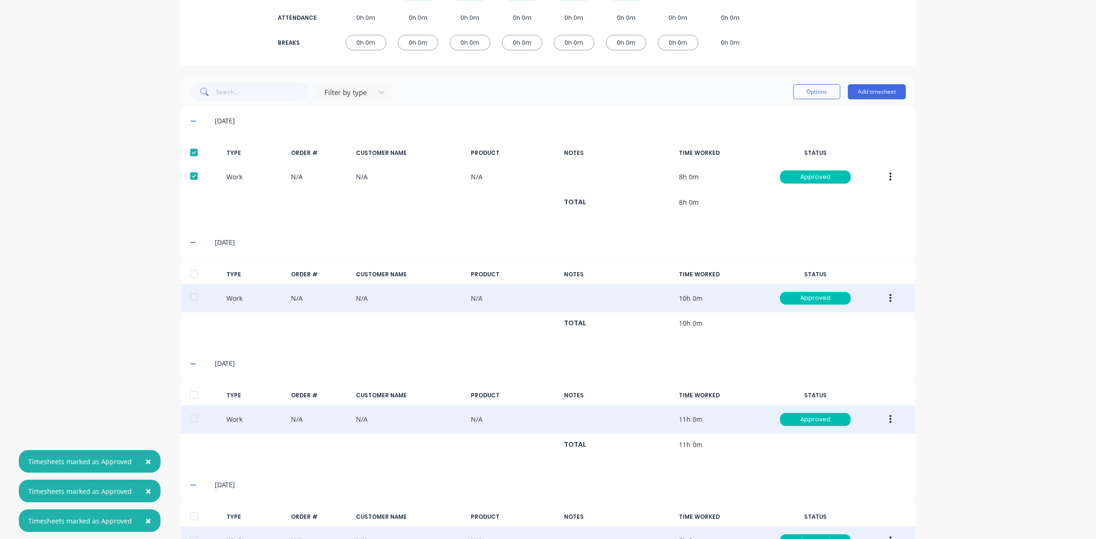
click at [187, 296] on div at bounding box center [194, 297] width 19 height 19
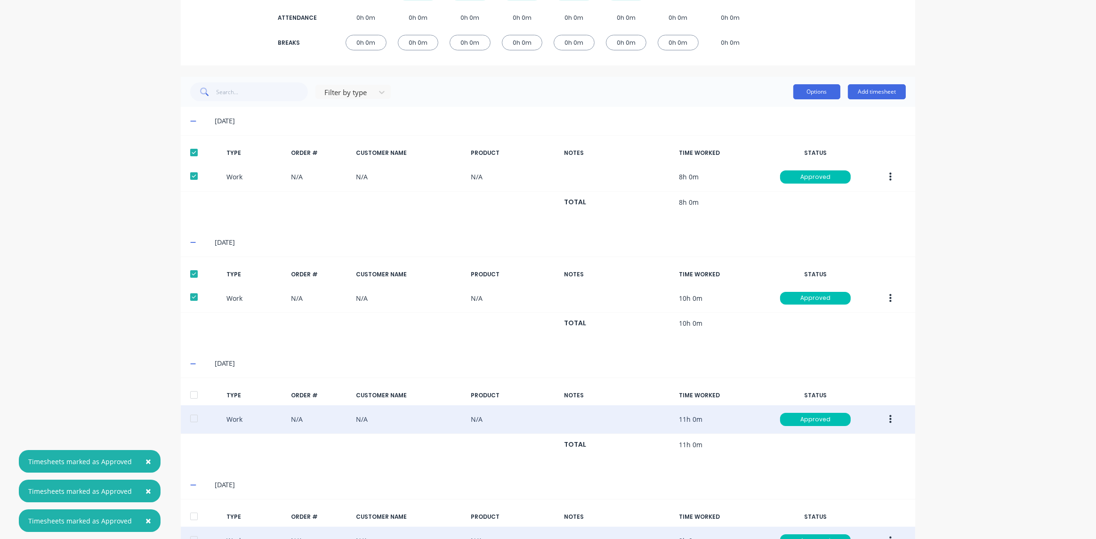
click at [818, 97] on button "Options" at bounding box center [816, 91] width 47 height 15
click at [186, 151] on div at bounding box center [194, 152] width 19 height 19
click at [188, 271] on div at bounding box center [194, 274] width 19 height 19
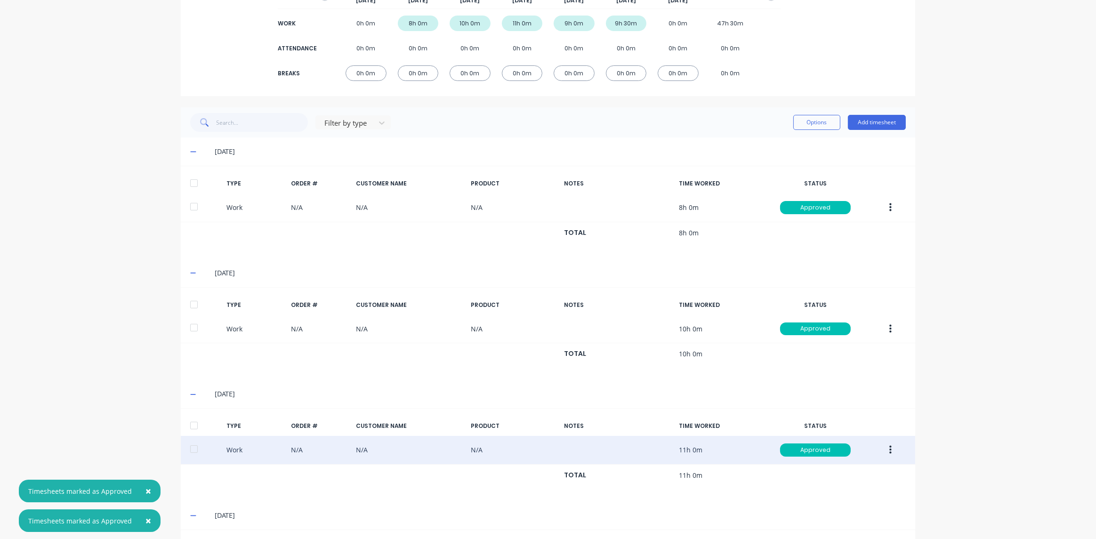
scroll to position [122, 0]
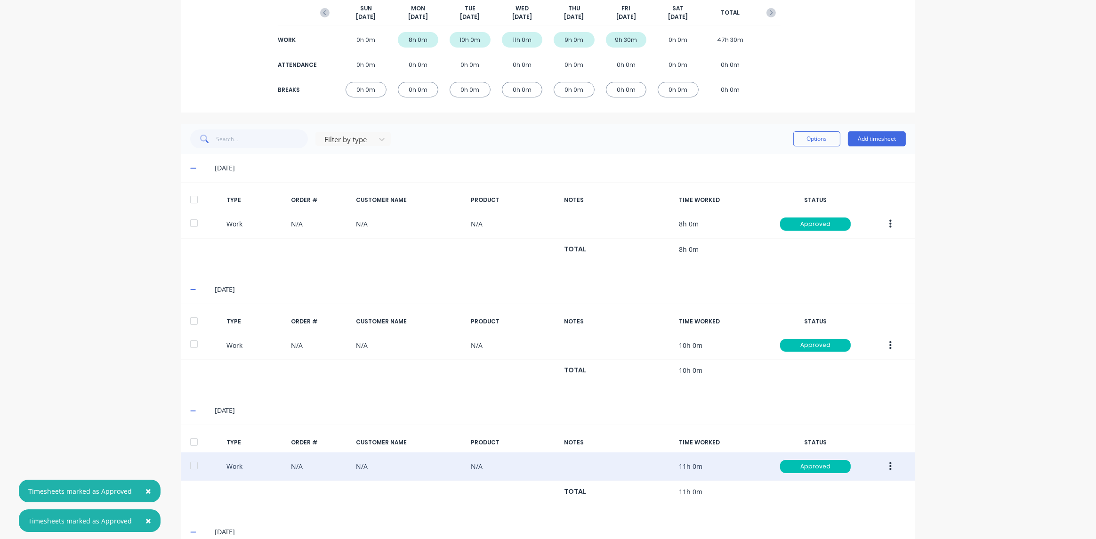
click at [192, 170] on icon at bounding box center [193, 168] width 6 height 7
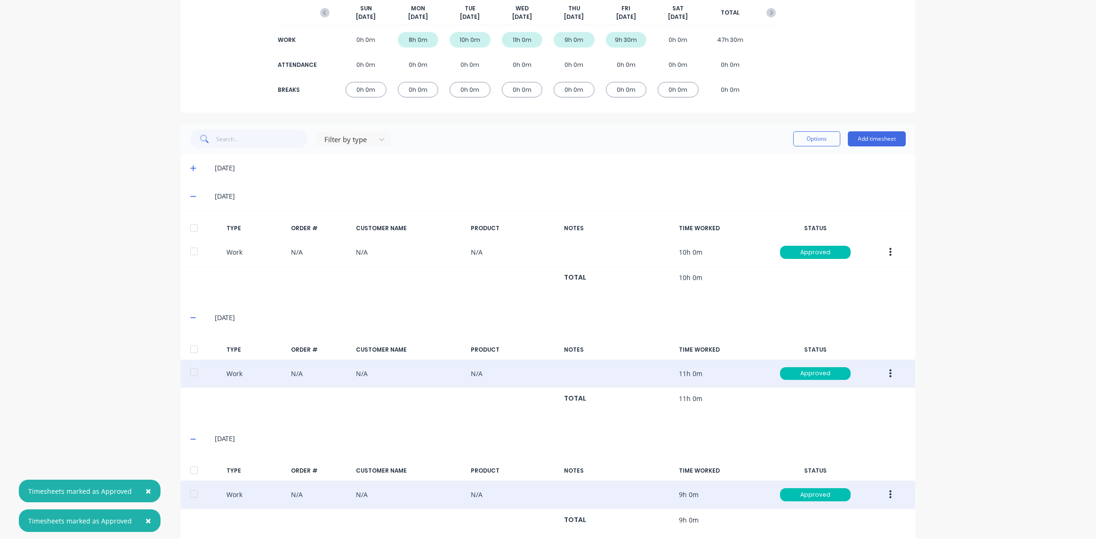
click at [190, 199] on icon at bounding box center [193, 196] width 6 height 7
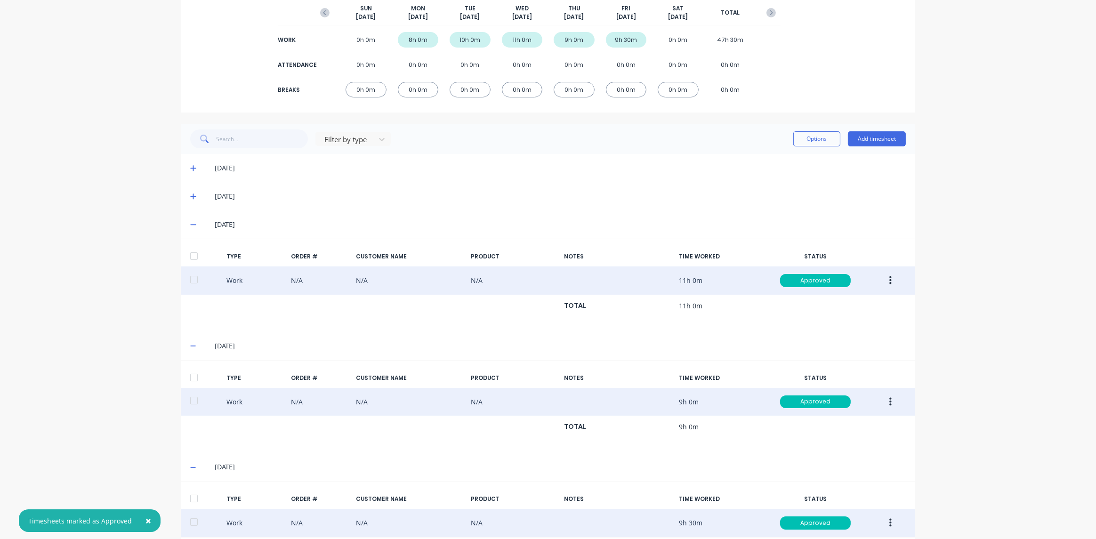
click at [190, 223] on icon at bounding box center [193, 224] width 6 height 7
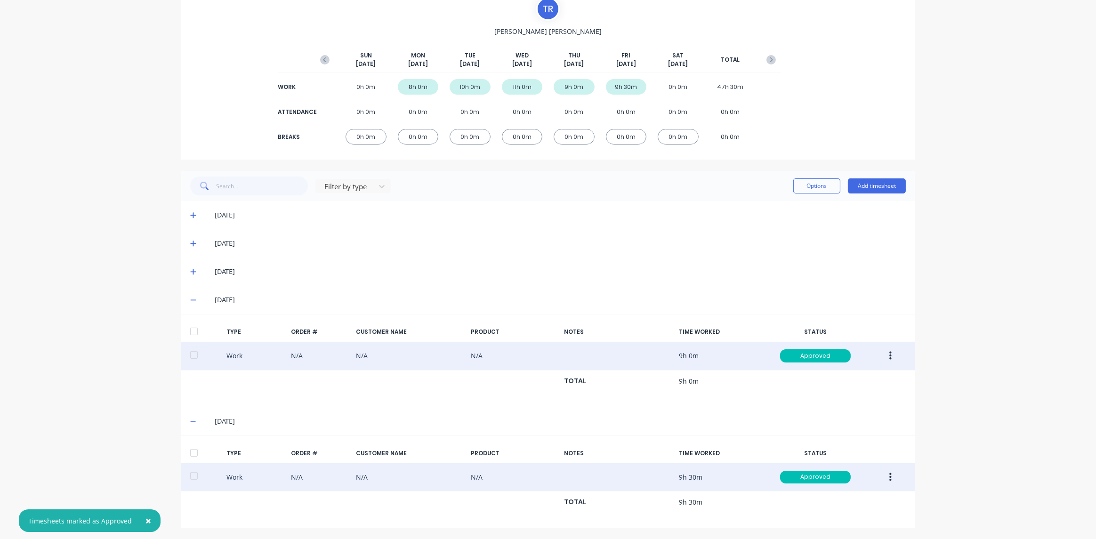
drag, startPoint x: 197, startPoint y: 304, endPoint x: 194, endPoint y: 299, distance: 5.3
click at [200, 305] on div "[DATE]" at bounding box center [553, 300] width 706 height 10
click at [193, 298] on span at bounding box center [194, 299] width 9 height 9
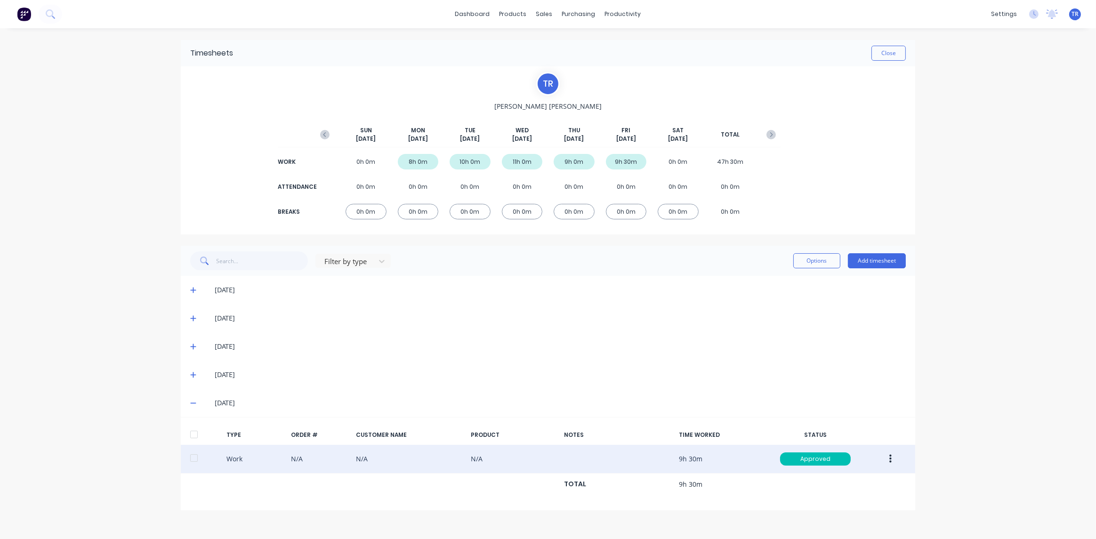
scroll to position [0, 0]
click at [193, 404] on icon at bounding box center [193, 403] width 6 height 7
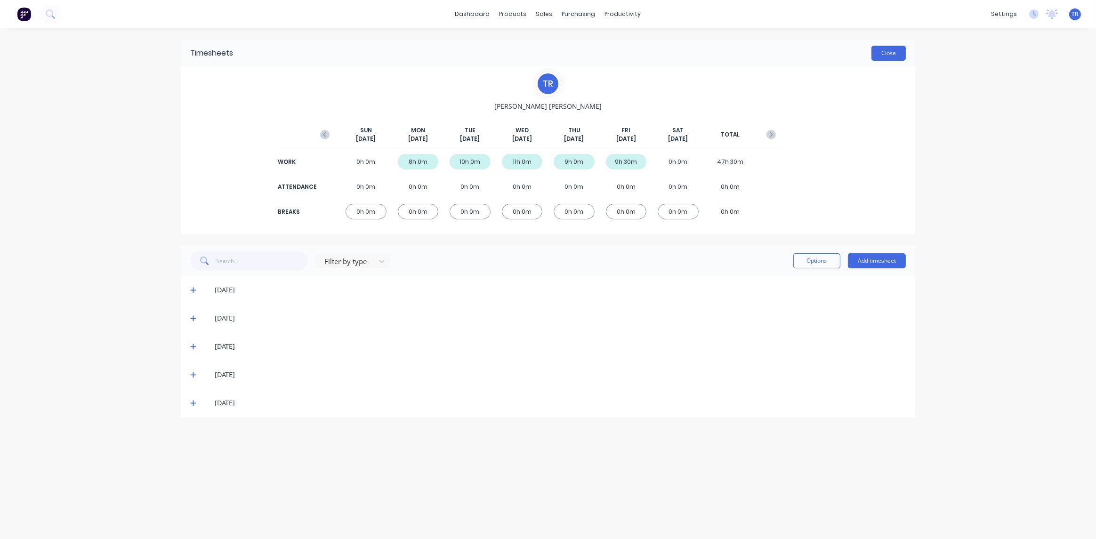
click at [889, 53] on button "Close" at bounding box center [888, 53] width 34 height 15
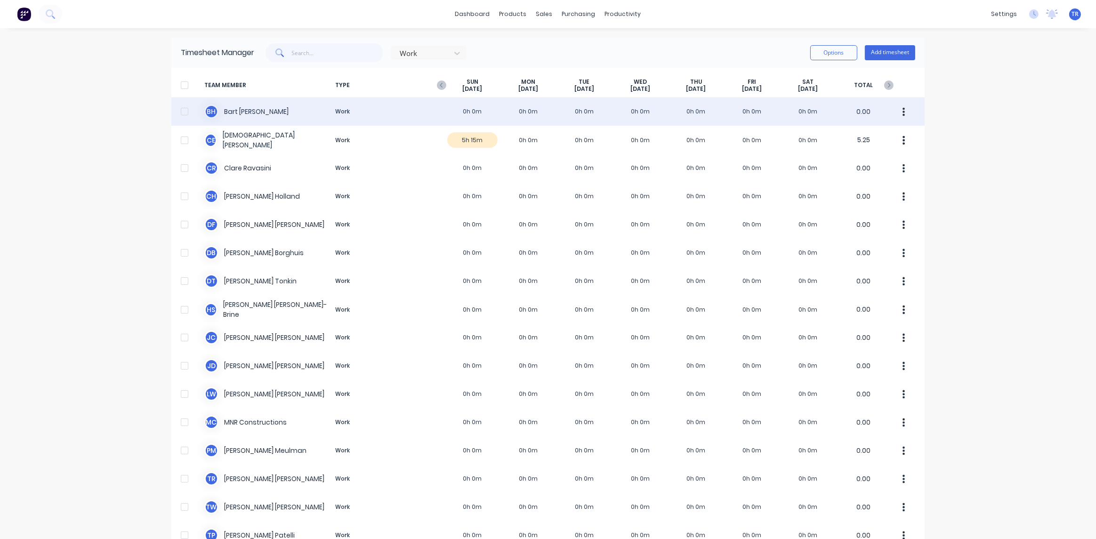
click at [247, 111] on div "B H [PERSON_NAME] Work 0h 0m 0h 0m 0h 0m 0h 0m 0h 0m 0h 0m 0h 0m 0.00" at bounding box center [547, 111] width 753 height 28
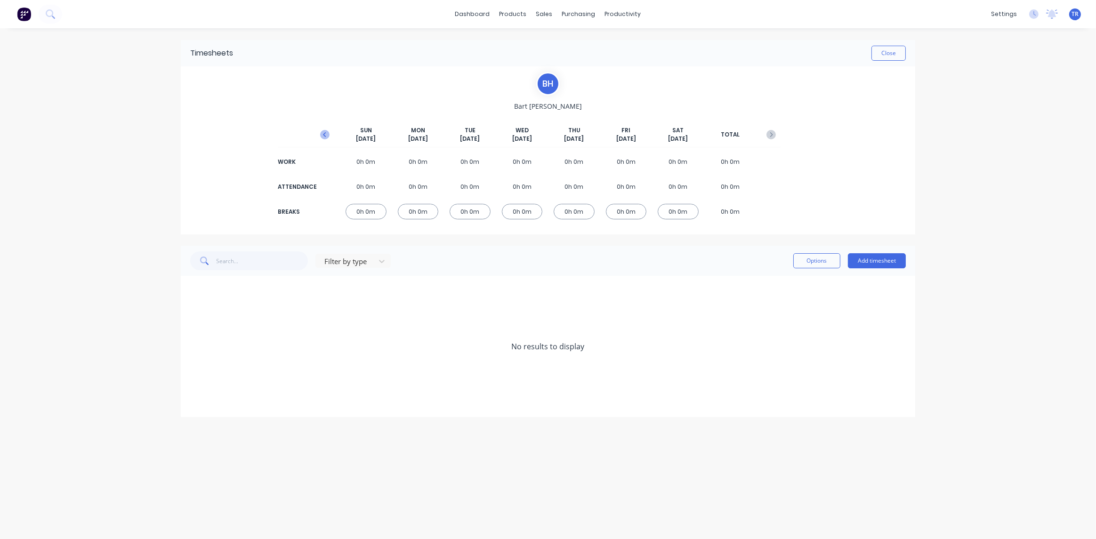
click at [329, 136] on icon "button" at bounding box center [324, 134] width 9 height 9
click at [885, 53] on button "Close" at bounding box center [888, 53] width 34 height 15
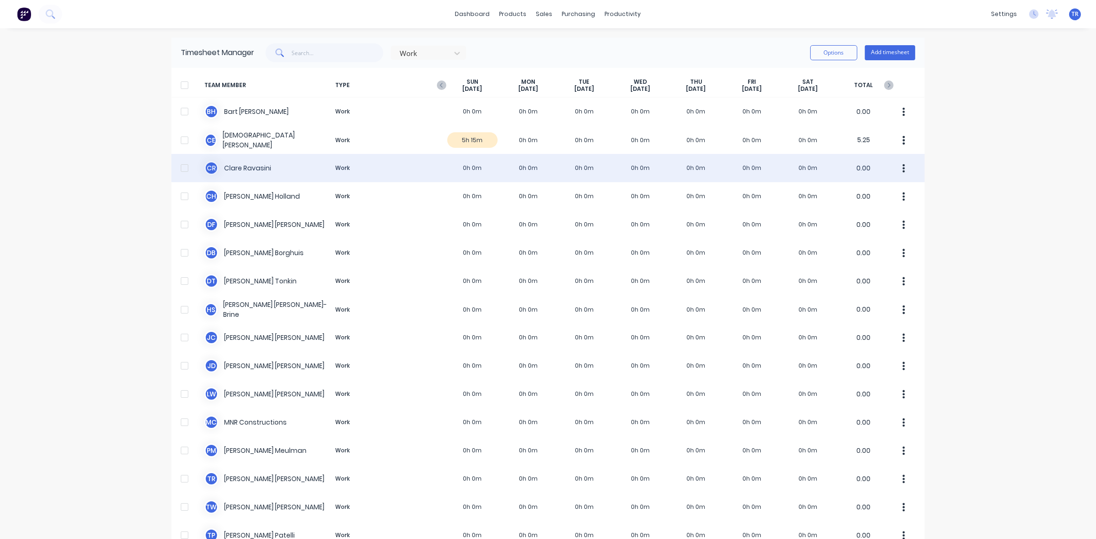
click at [268, 167] on div "C R [PERSON_NAME] Work 0h 0m 0h 0m 0h 0m 0h 0m 0h 0m 0h 0m 0h 0m 0.00" at bounding box center [547, 168] width 753 height 28
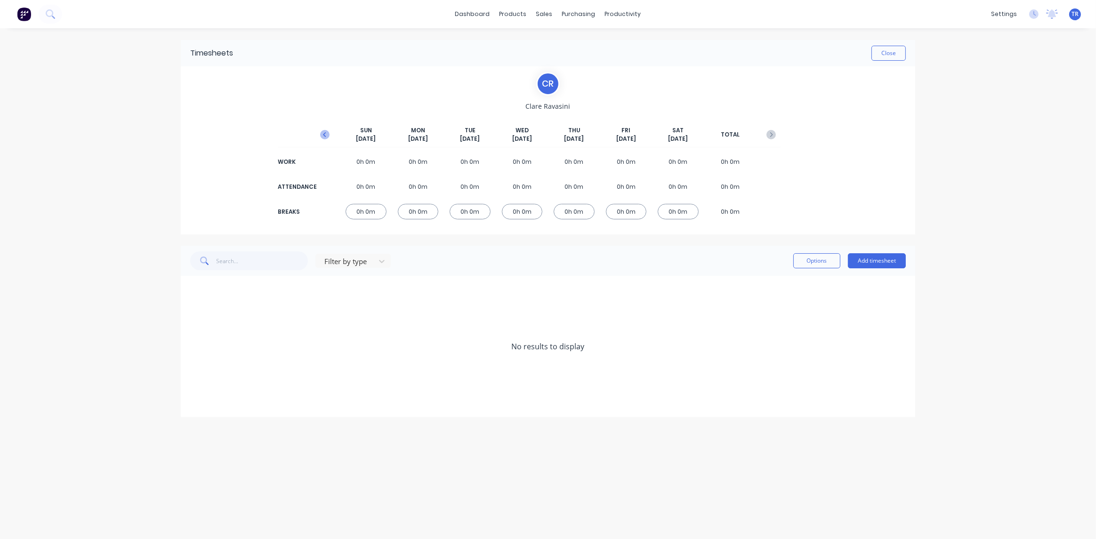
click at [325, 140] on button "button" at bounding box center [324, 134] width 19 height 17
click at [192, 290] on icon at bounding box center [193, 290] width 6 height 7
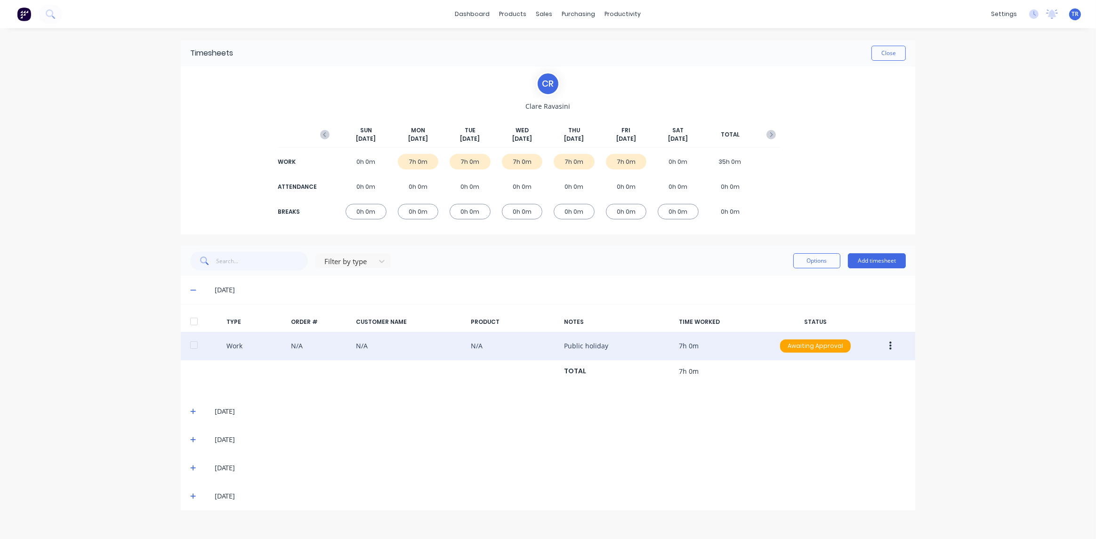
click at [195, 343] on div at bounding box center [194, 345] width 19 height 19
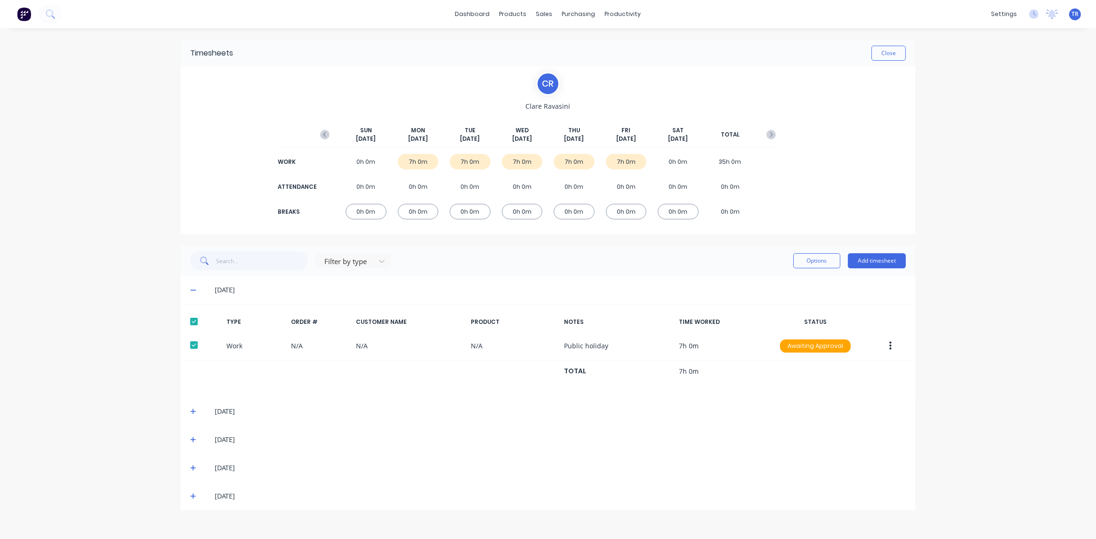
click at [191, 412] on icon at bounding box center [193, 411] width 6 height 7
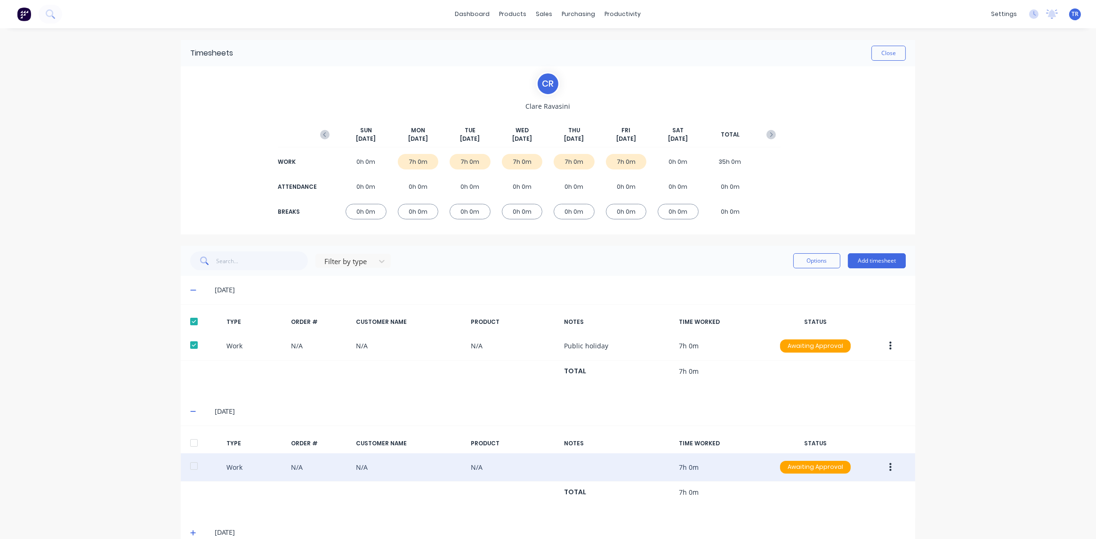
click at [189, 465] on div at bounding box center [194, 466] width 19 height 19
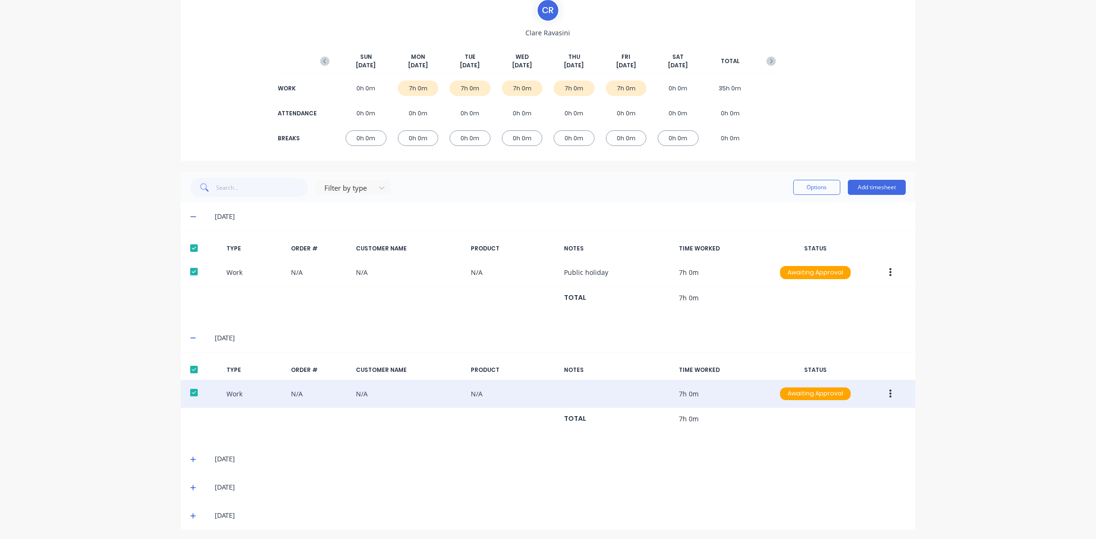
scroll to position [75, 0]
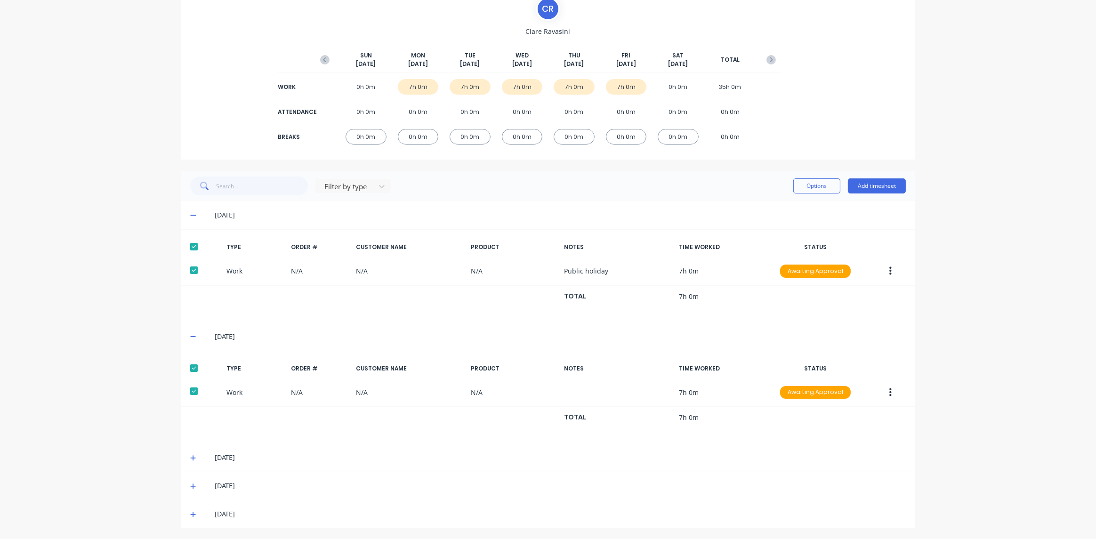
click at [190, 458] on icon at bounding box center [193, 458] width 6 height 7
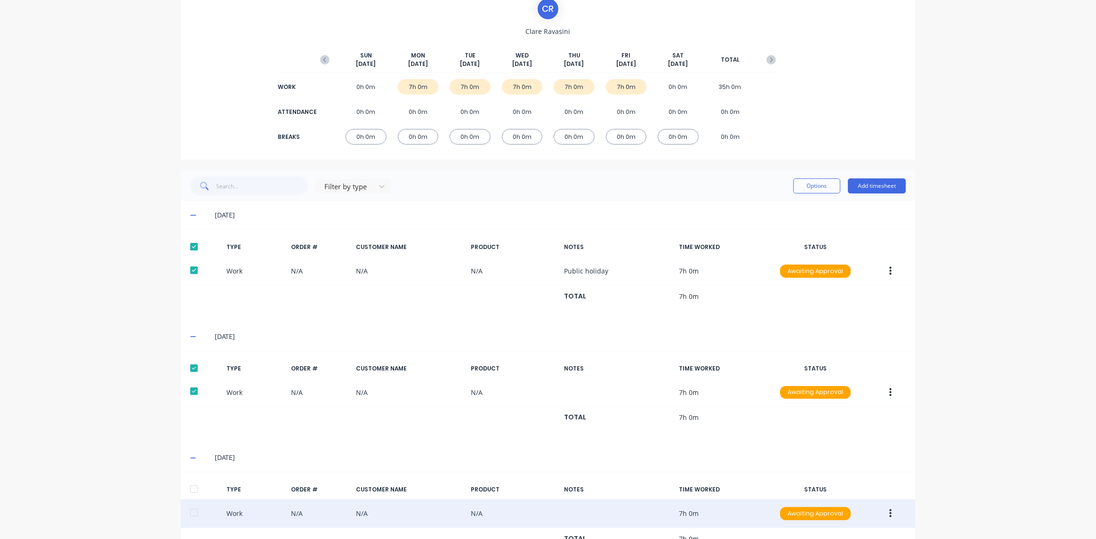
click at [190, 510] on div at bounding box center [194, 512] width 19 height 19
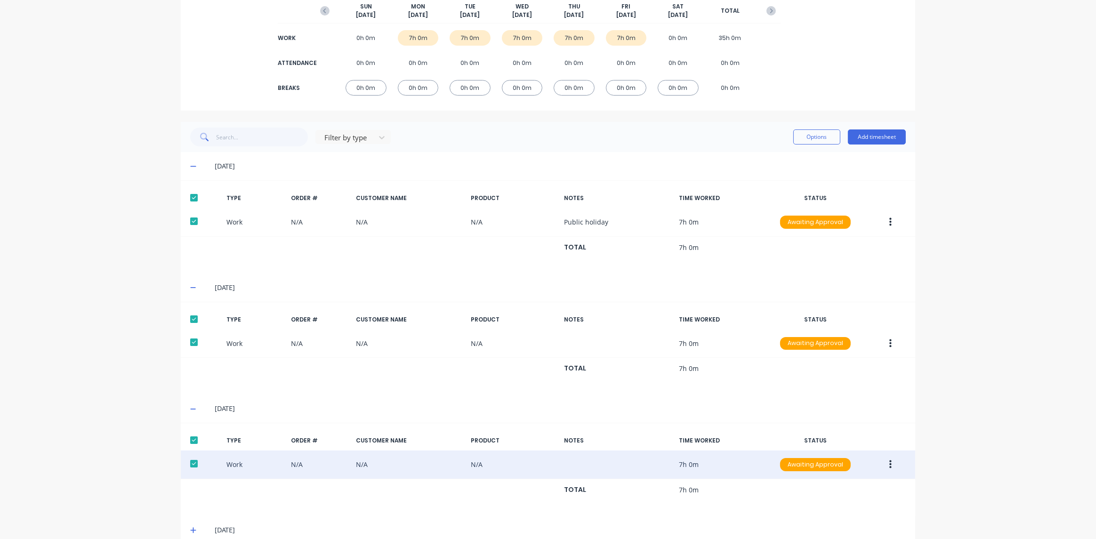
scroll to position [168, 0]
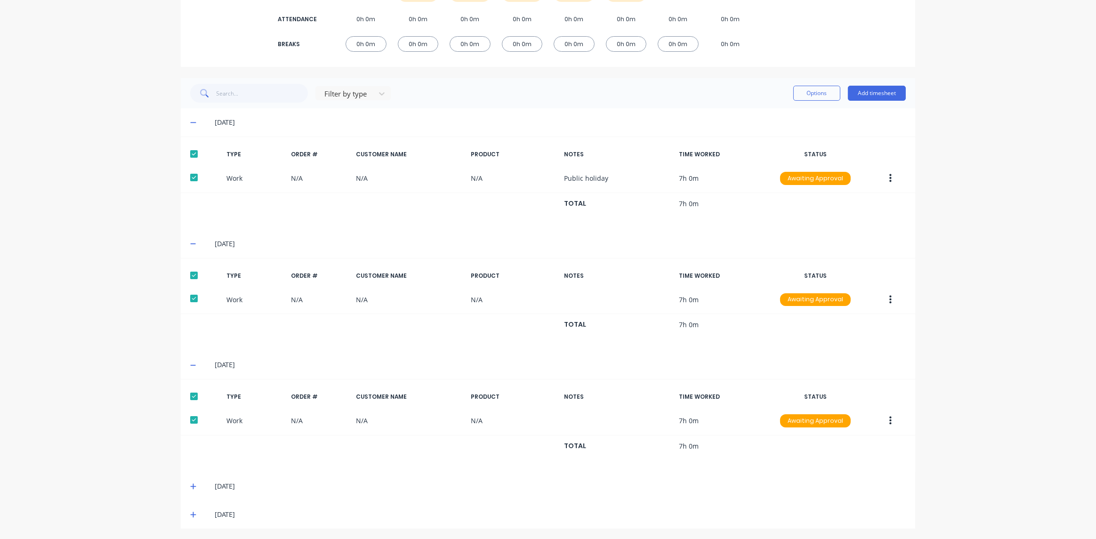
drag, startPoint x: 189, startPoint y: 485, endPoint x: 194, endPoint y: 478, distance: 8.5
click at [190, 485] on icon at bounding box center [193, 487] width 6 height 6
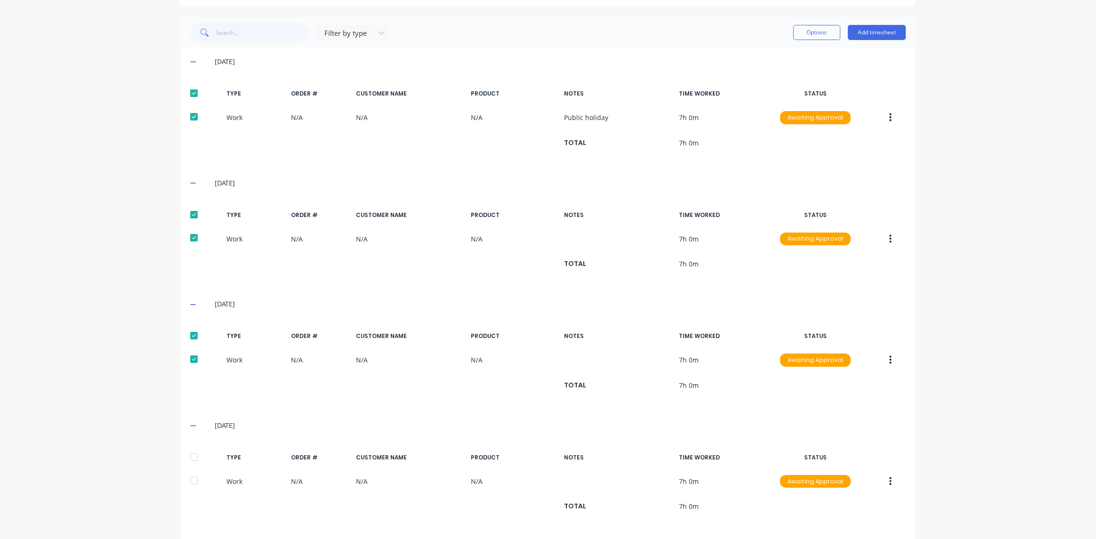
scroll to position [260, 0]
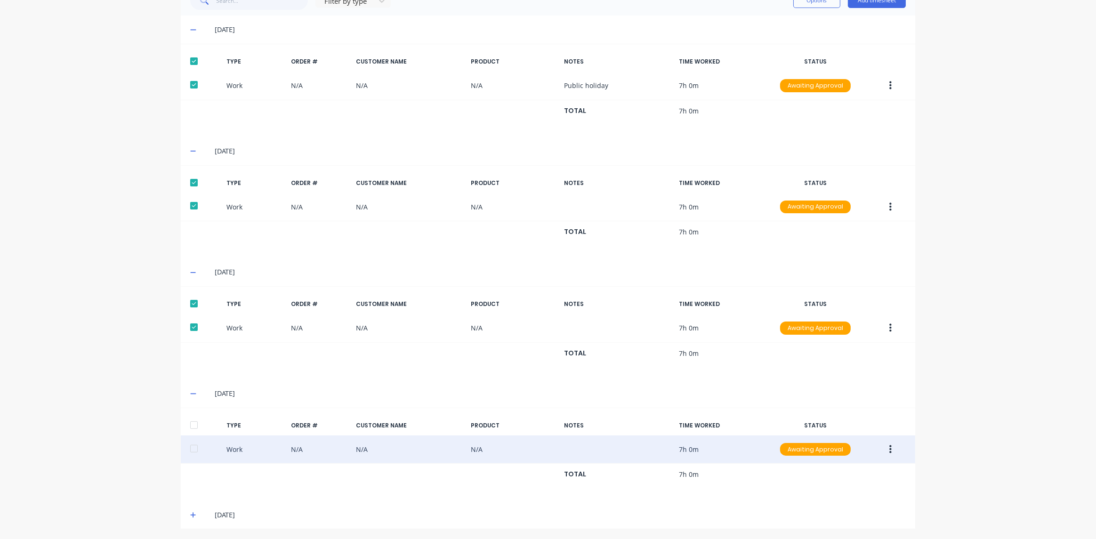
click at [191, 451] on div at bounding box center [194, 448] width 19 height 19
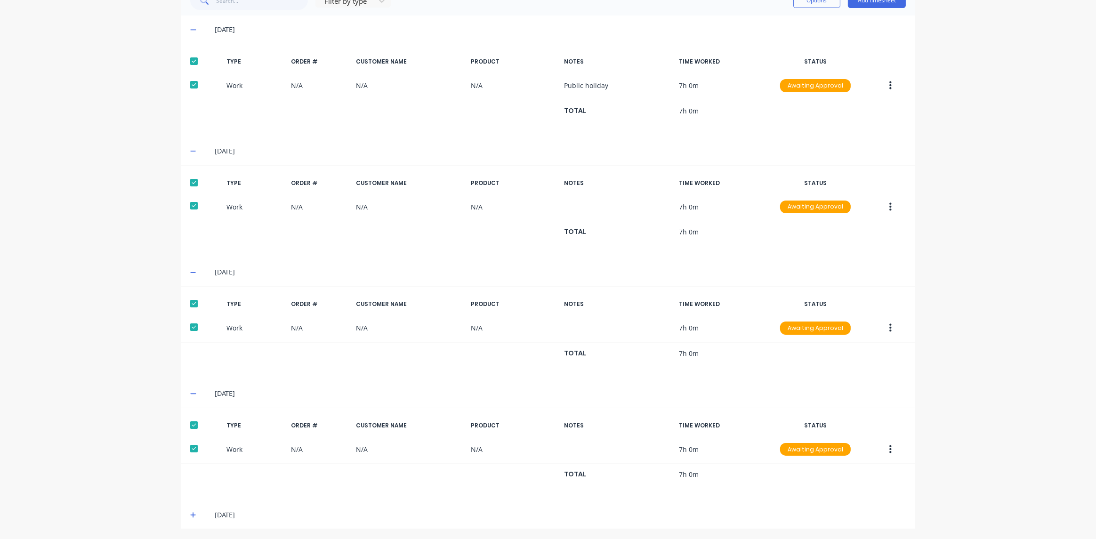
click at [194, 513] on span at bounding box center [194, 514] width 9 height 9
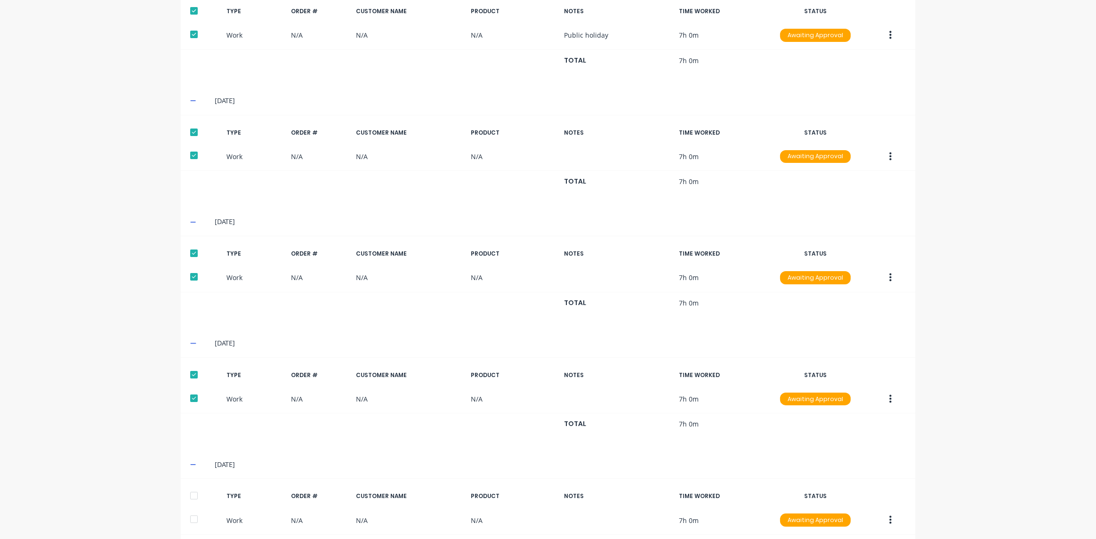
scroll to position [353, 0]
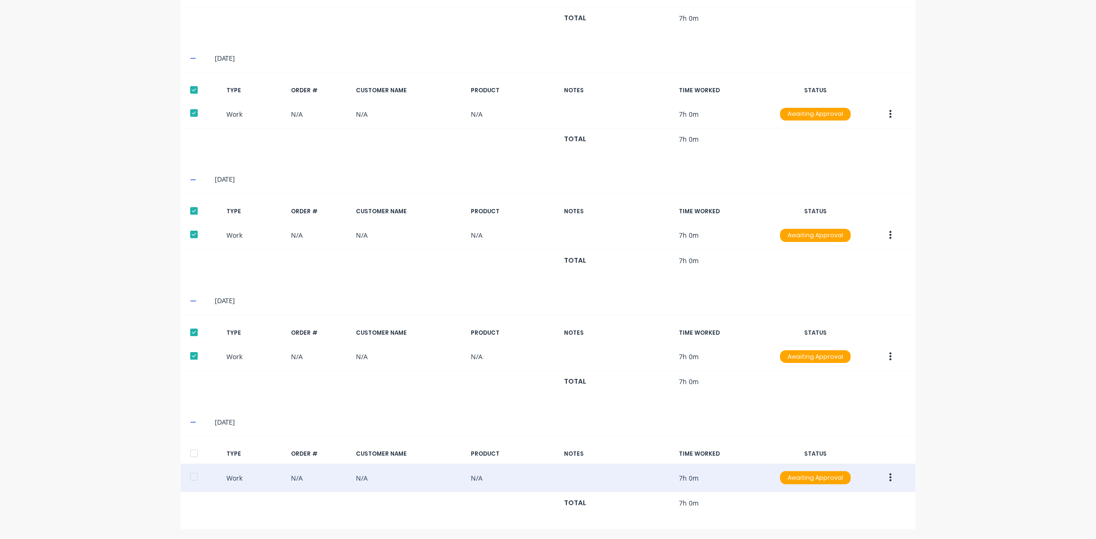
click at [194, 478] on div at bounding box center [194, 477] width 19 height 19
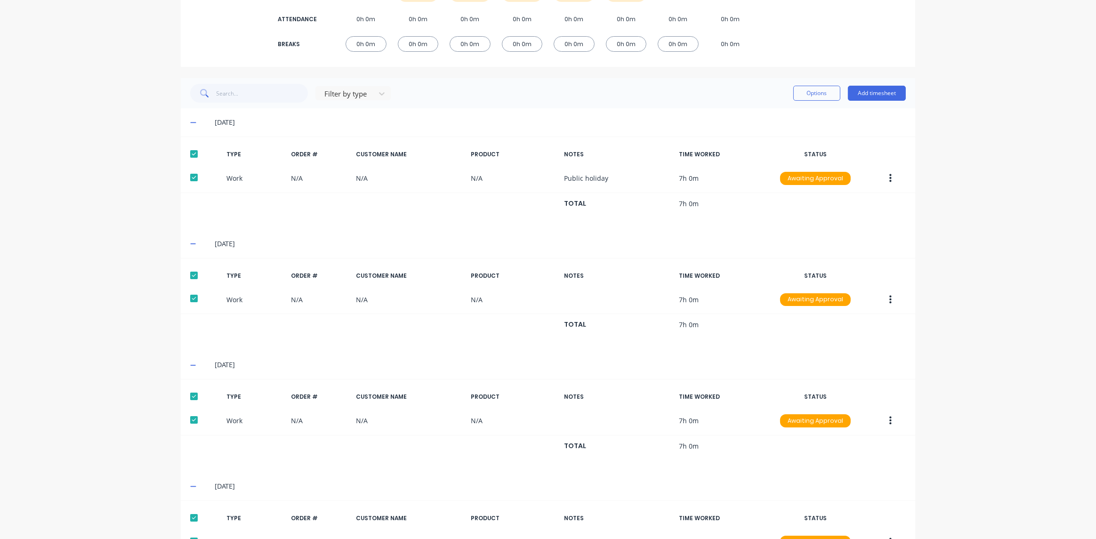
scroll to position [0, 0]
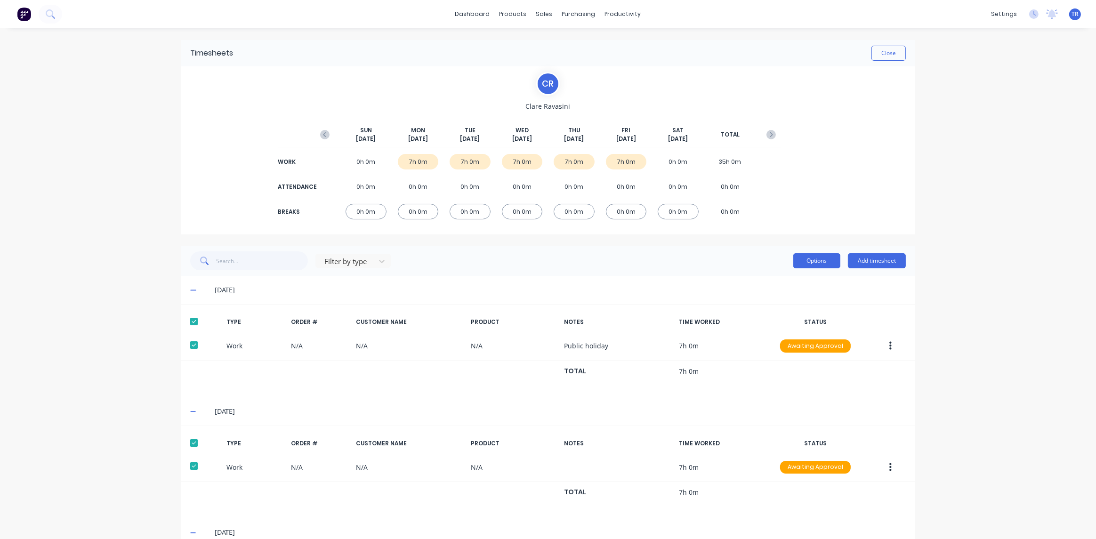
click at [824, 258] on button "Options" at bounding box center [816, 260] width 47 height 15
click at [802, 283] on div "Approve" at bounding box center [795, 285] width 73 height 14
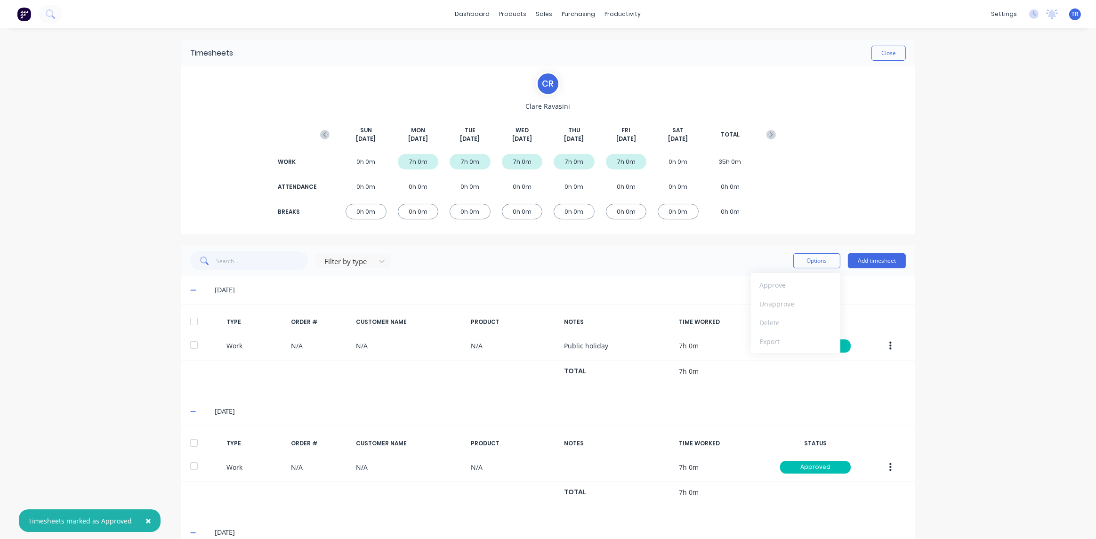
click at [940, 286] on div "× Timesheets marked as Approved dashboard products sales purchasing productivit…" at bounding box center [548, 269] width 1096 height 539
click at [194, 288] on span at bounding box center [194, 289] width 9 height 9
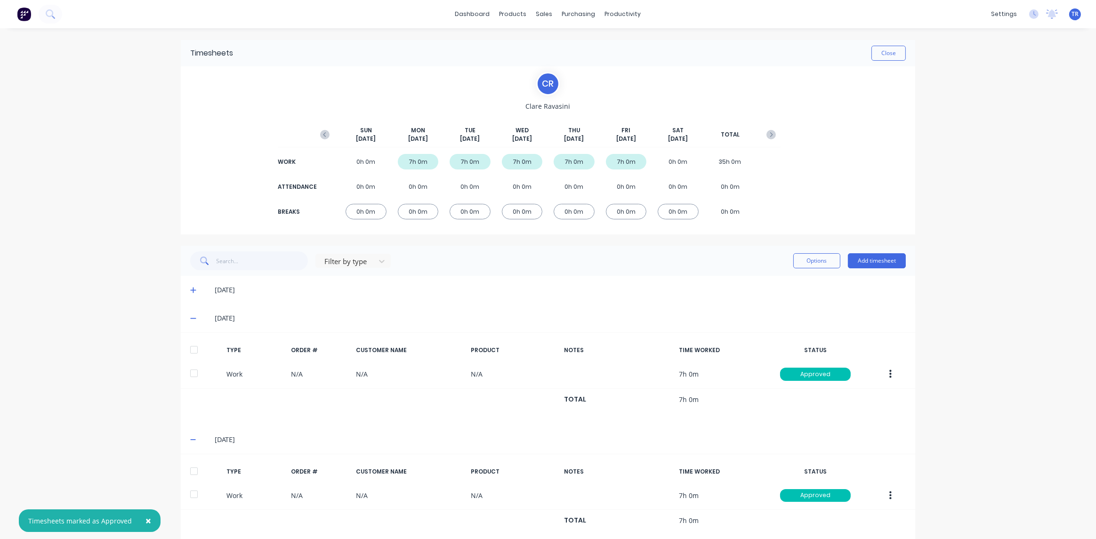
click at [190, 316] on icon at bounding box center [193, 318] width 6 height 7
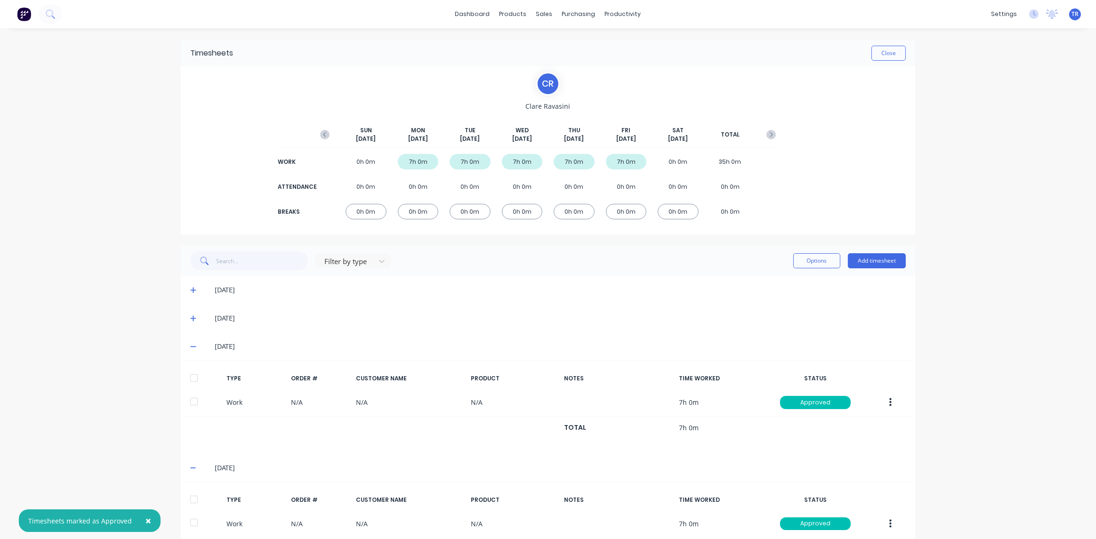
click at [190, 347] on icon at bounding box center [193, 346] width 6 height 7
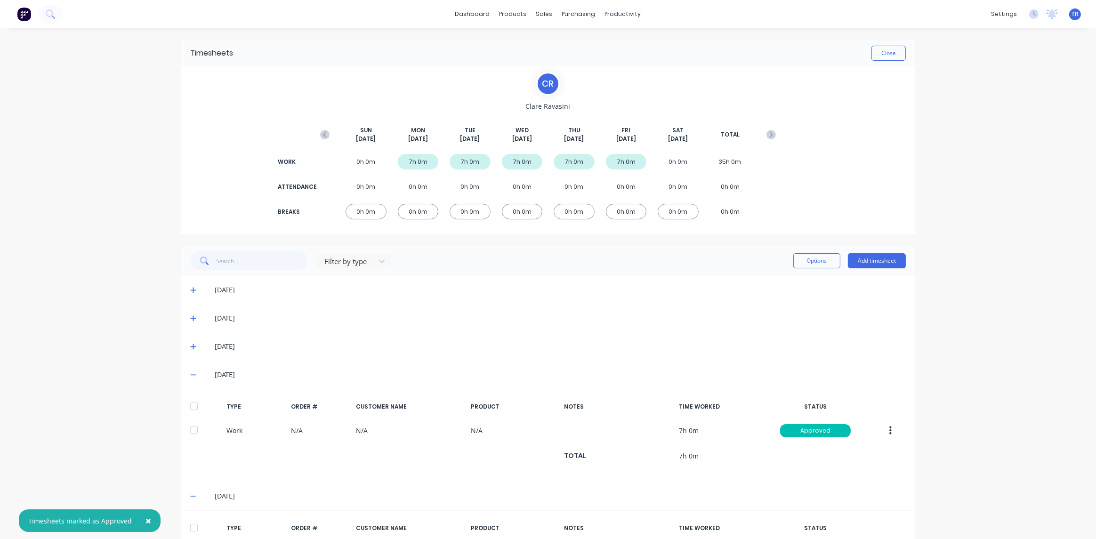
click at [192, 371] on icon at bounding box center [193, 374] width 6 height 7
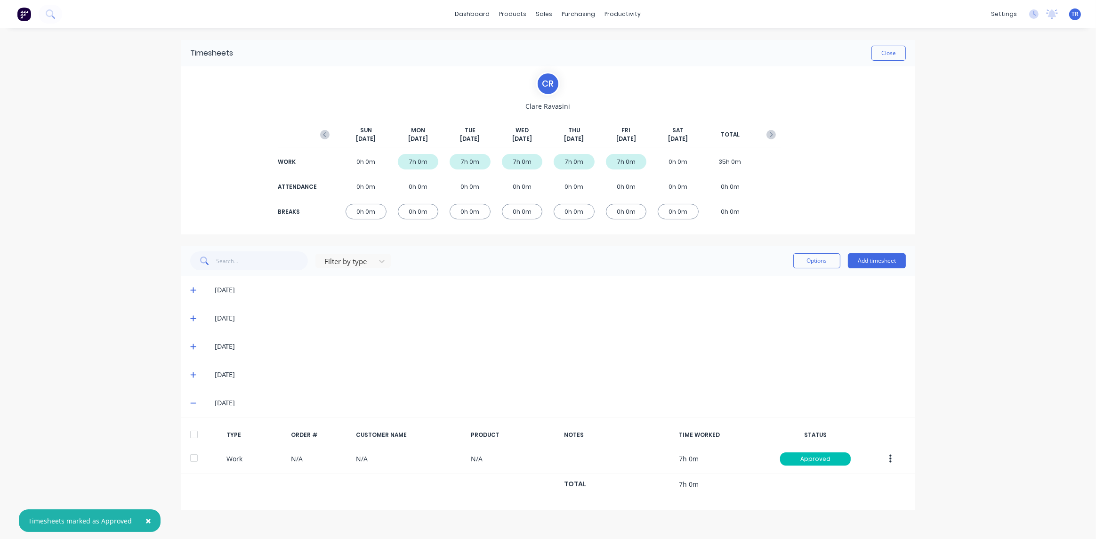
click at [198, 399] on span at bounding box center [194, 402] width 9 height 9
